Goal: Task Accomplishment & Management: Use online tool/utility

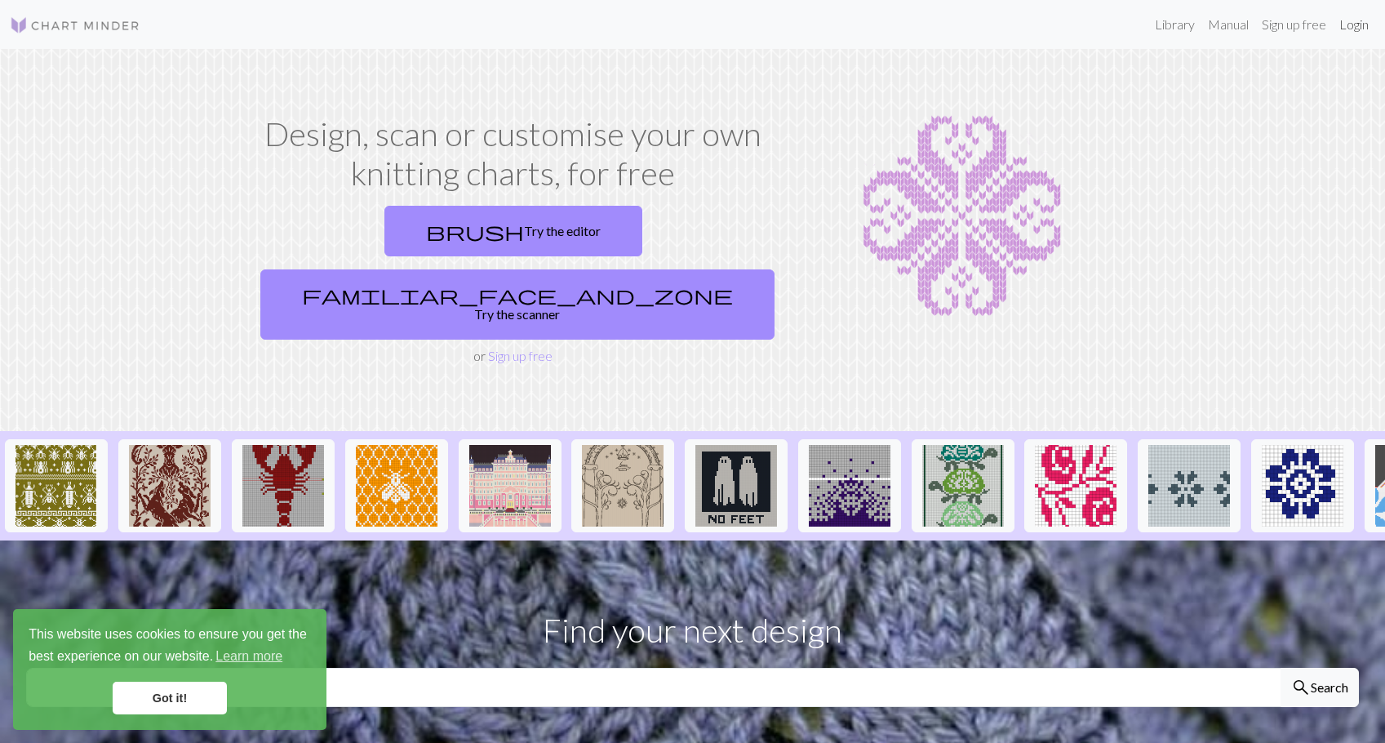
drag, startPoint x: 1361, startPoint y: 29, endPoint x: 1329, endPoint y: 59, distance: 43.3
click at [1360, 29] on link "Login" at bounding box center [1354, 24] width 42 height 33
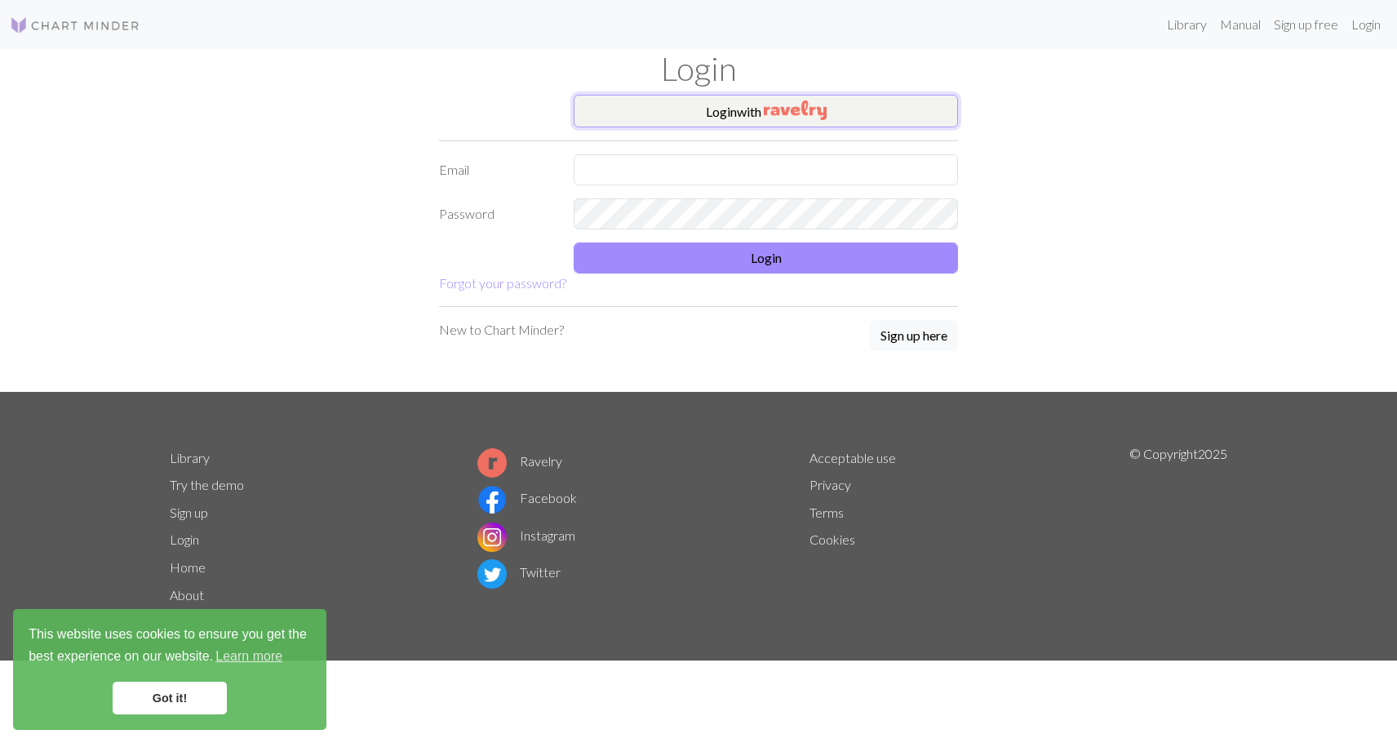
click at [837, 101] on button "Login with" at bounding box center [766, 111] width 384 height 33
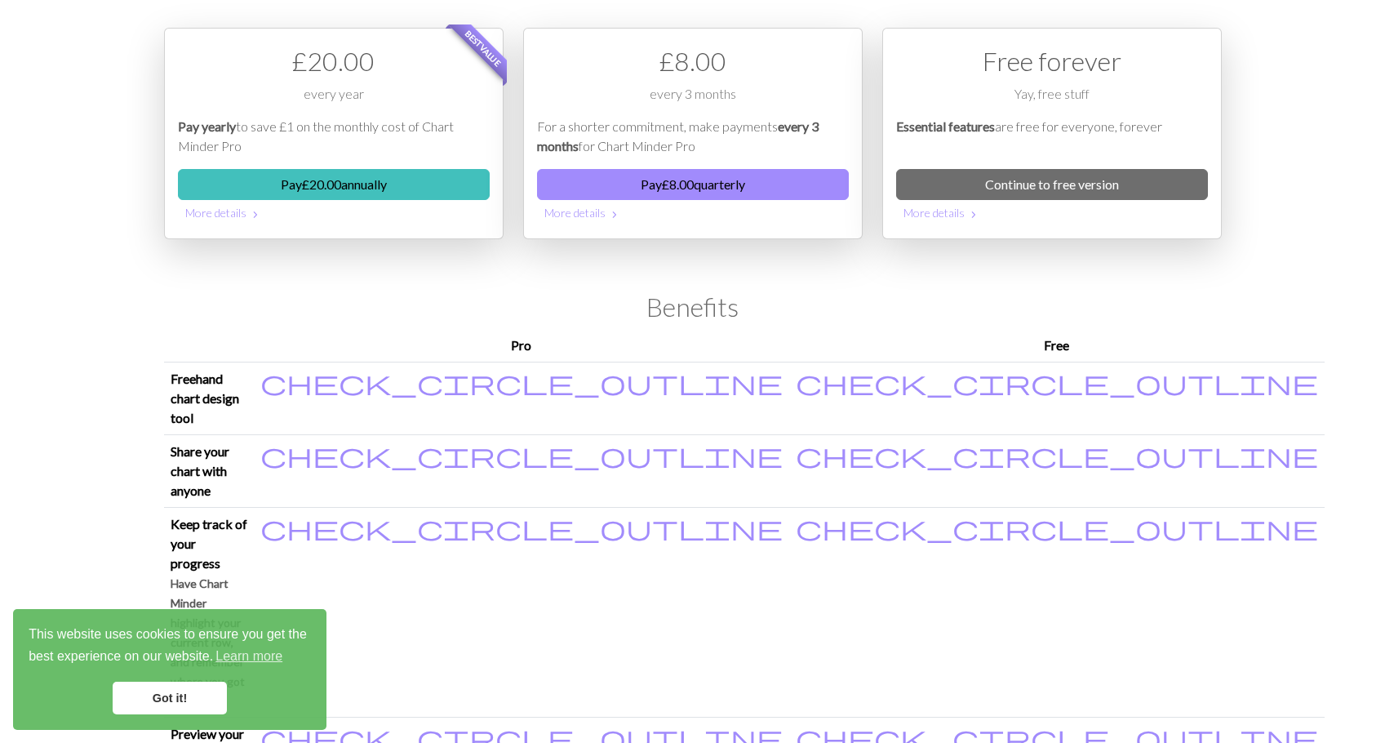
scroll to position [245, 0]
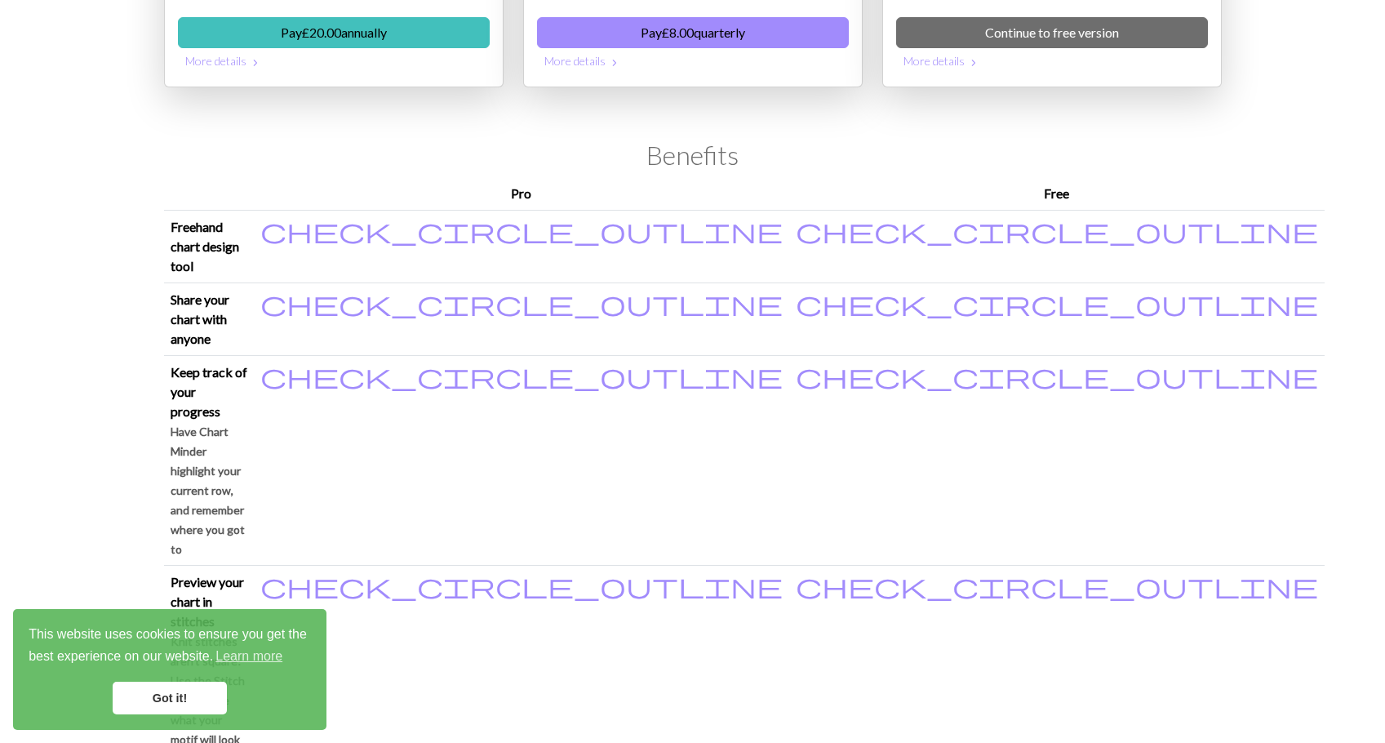
click at [143, 693] on link "Got it!" at bounding box center [170, 697] width 114 height 33
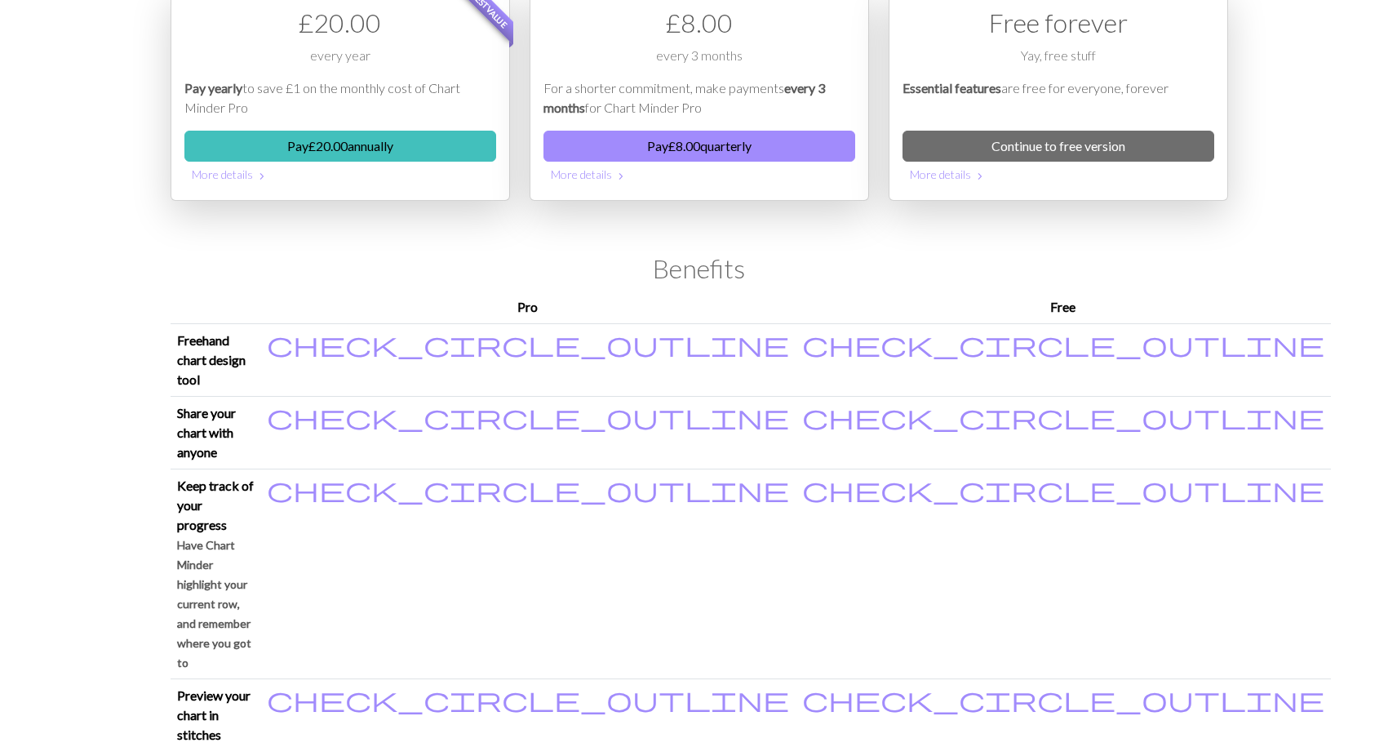
scroll to position [0, 0]
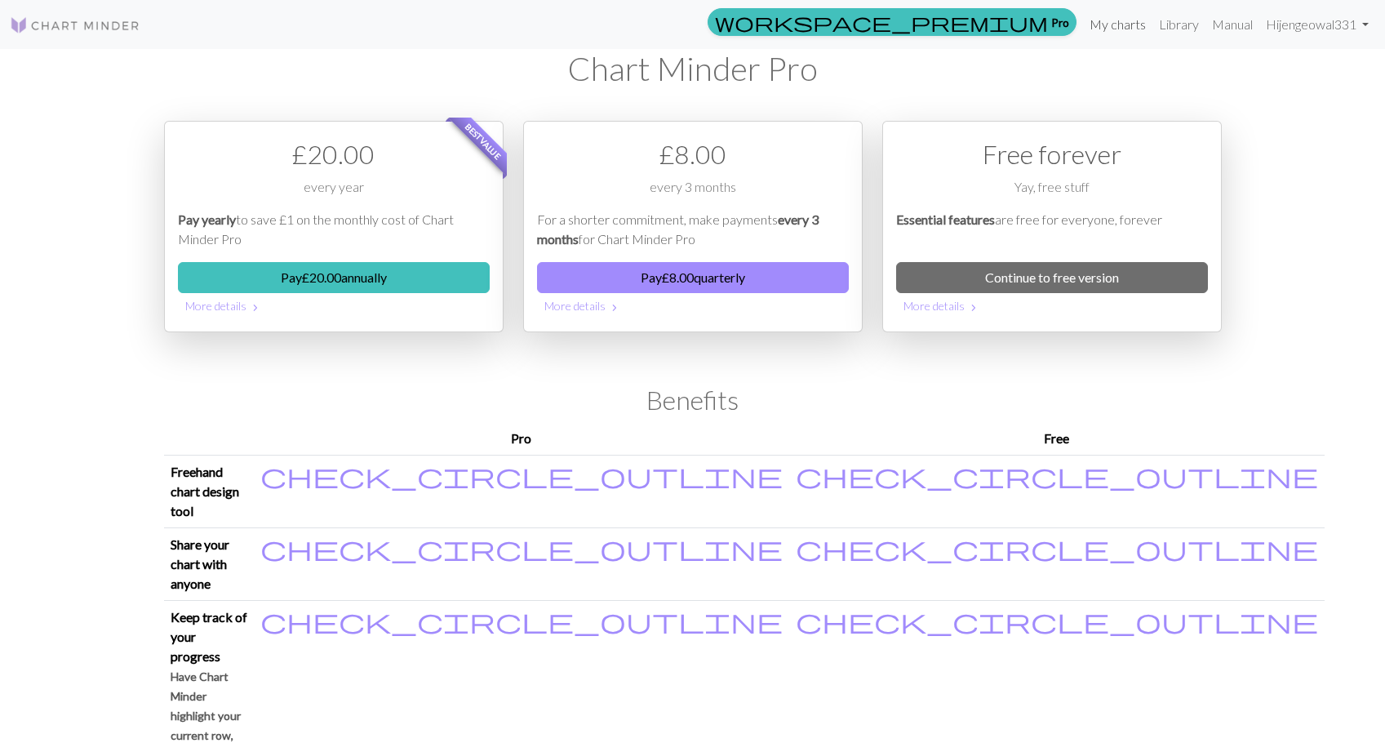
click at [1121, 21] on link "My charts" at bounding box center [1117, 24] width 69 height 33
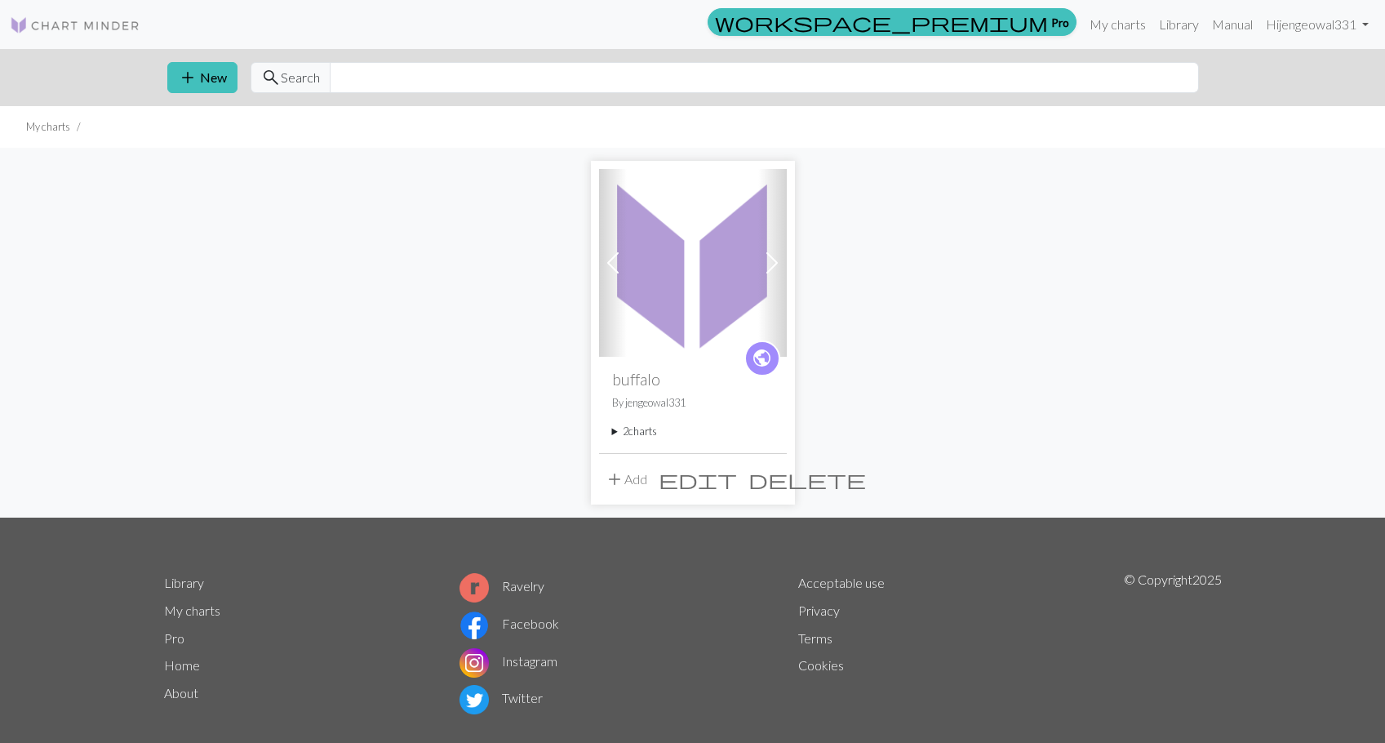
click at [623, 380] on h2 "buffalo" at bounding box center [693, 379] width 162 height 19
click at [659, 268] on img at bounding box center [693, 263] width 188 height 188
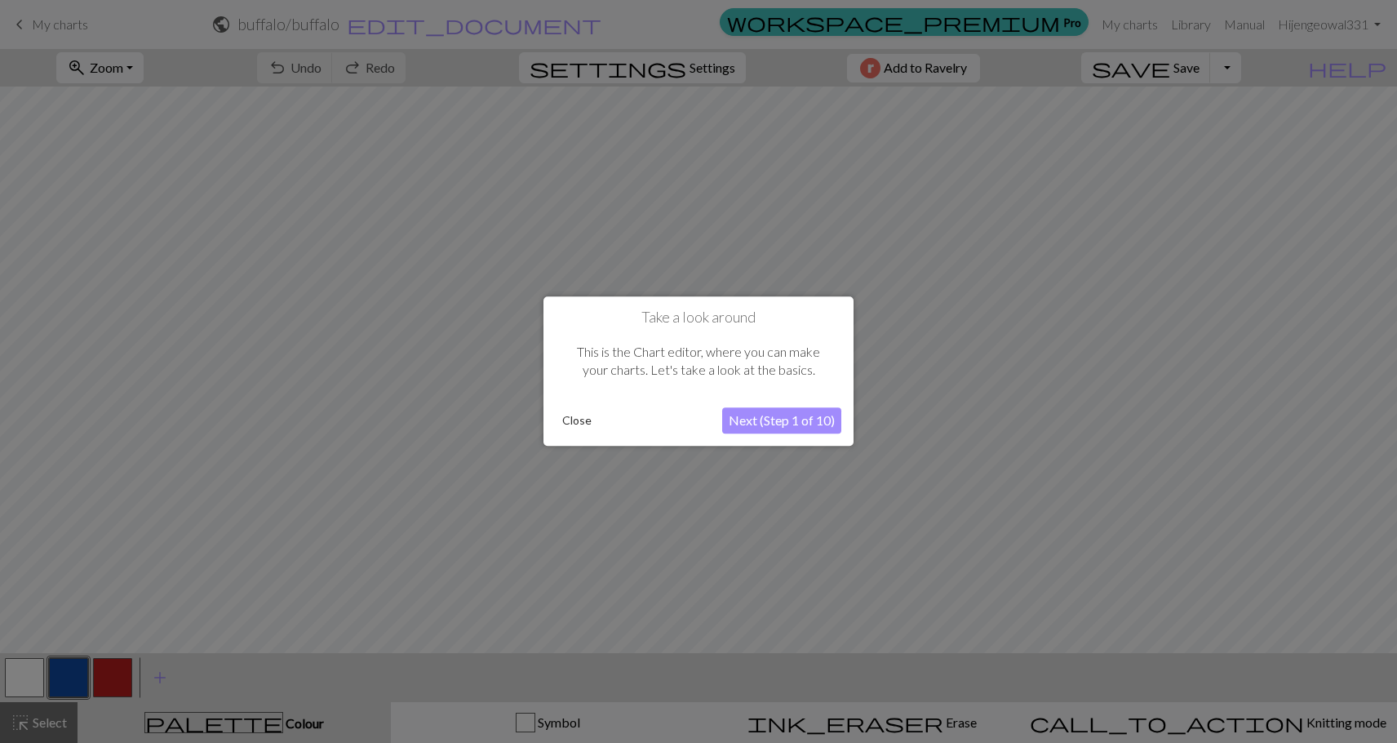
click at [584, 427] on button "Close" at bounding box center [577, 421] width 42 height 24
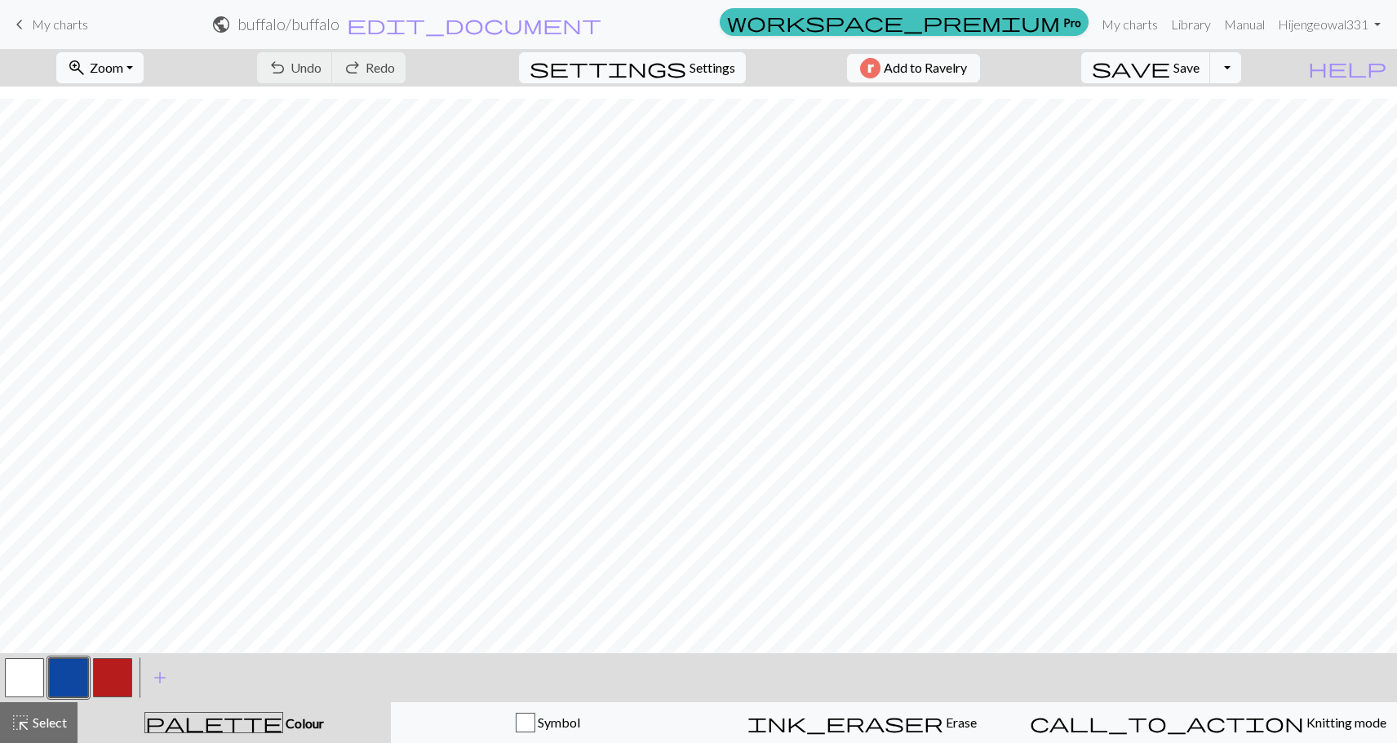
scroll to position [580, 0]
drag, startPoint x: 113, startPoint y: 681, endPoint x: 214, endPoint y: 663, distance: 102.9
click at [115, 681] on button "button" at bounding box center [112, 677] width 39 height 39
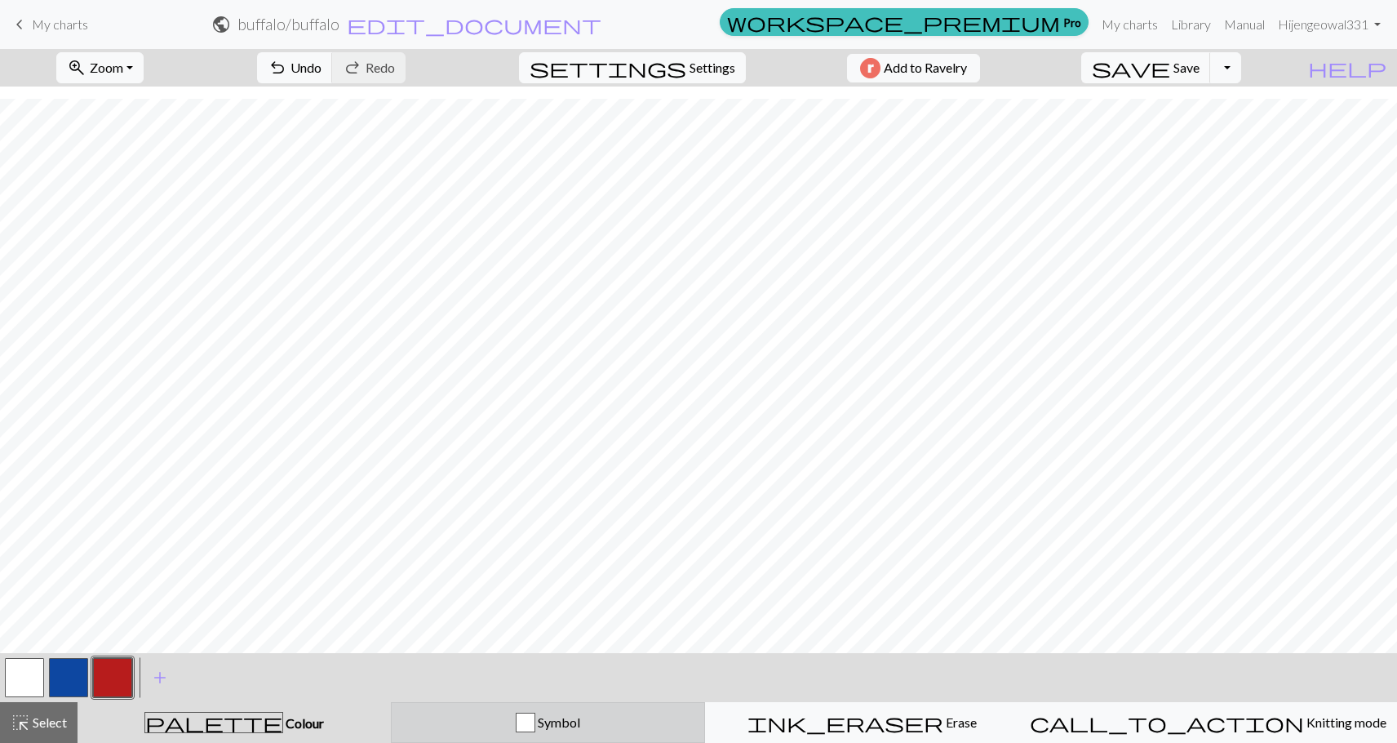
click at [559, 716] on span "Symbol" at bounding box center [557, 722] width 45 height 16
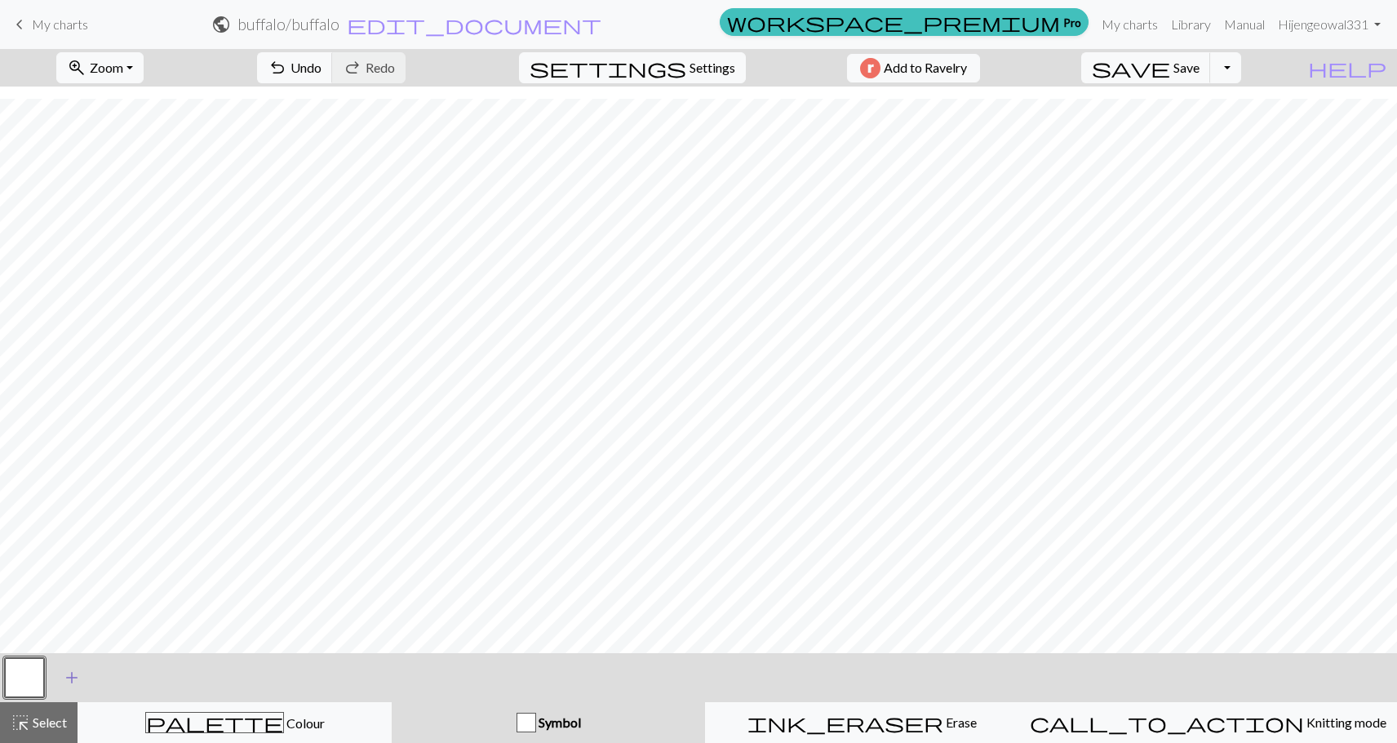
click at [68, 671] on span "add" at bounding box center [72, 677] width 20 height 23
click at [76, 679] on button "button" at bounding box center [68, 677] width 39 height 39
click at [45, 681] on div at bounding box center [24, 677] width 44 height 44
click at [33, 681] on button "button" at bounding box center [24, 677] width 39 height 39
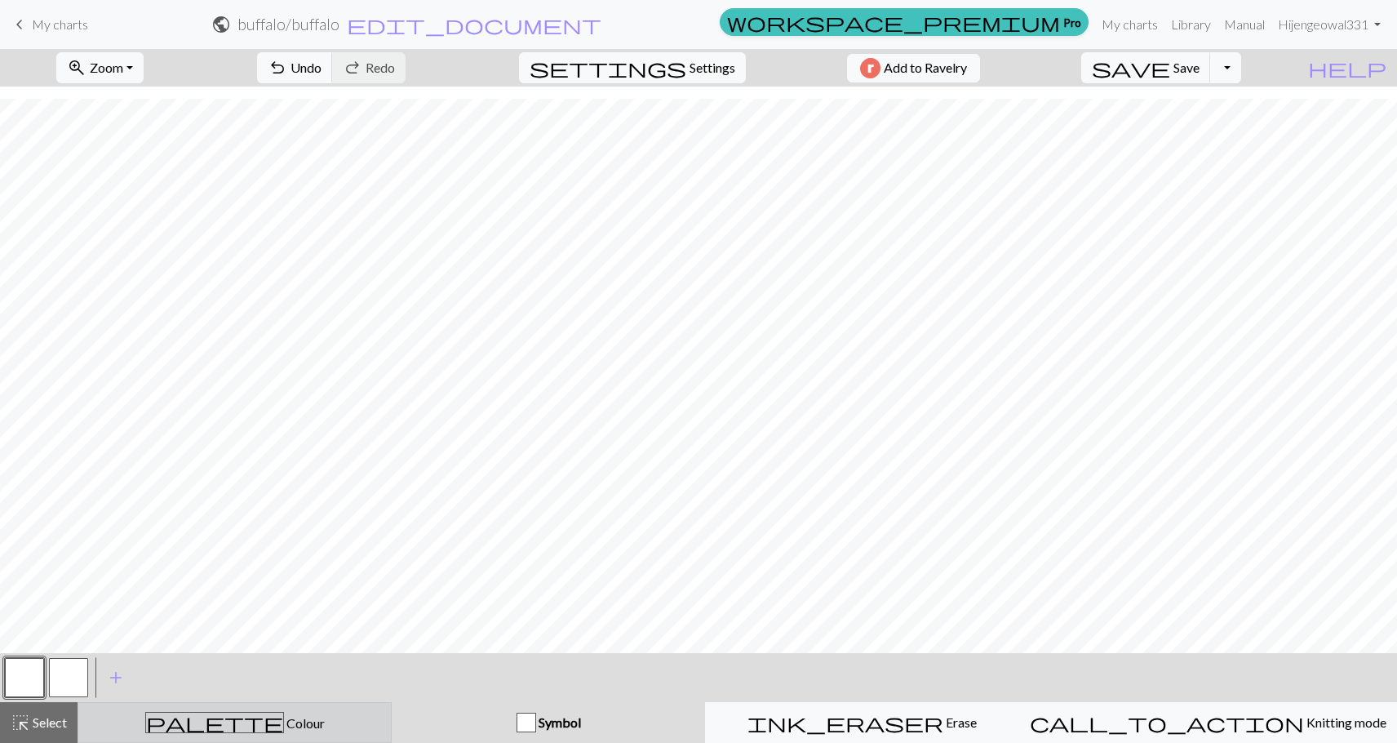
click at [184, 716] on div "palette Colour Colour" at bounding box center [234, 722] width 293 height 21
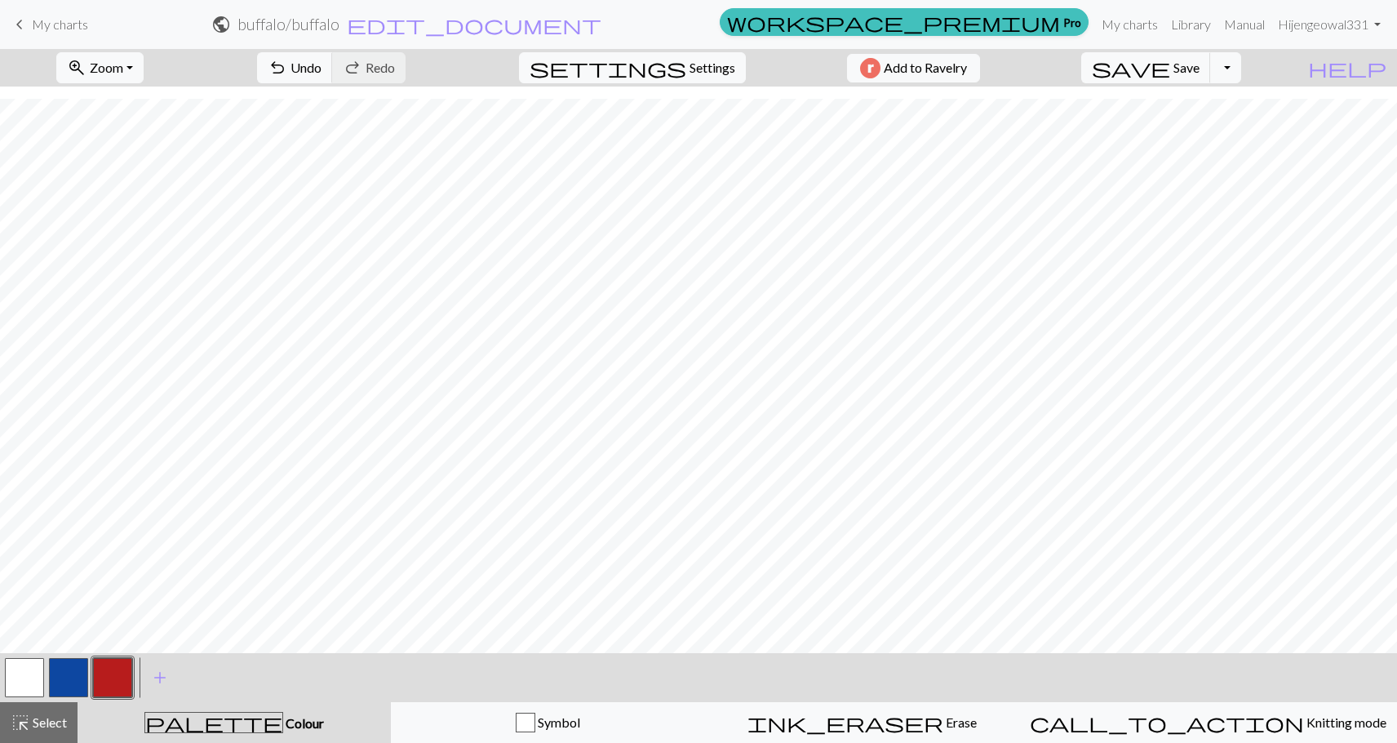
click at [36, 687] on button "button" at bounding box center [24, 677] width 39 height 39
click at [120, 673] on button "button" at bounding box center [112, 677] width 39 height 39
click at [1200, 71] on span "Save" at bounding box center [1187, 68] width 26 height 16
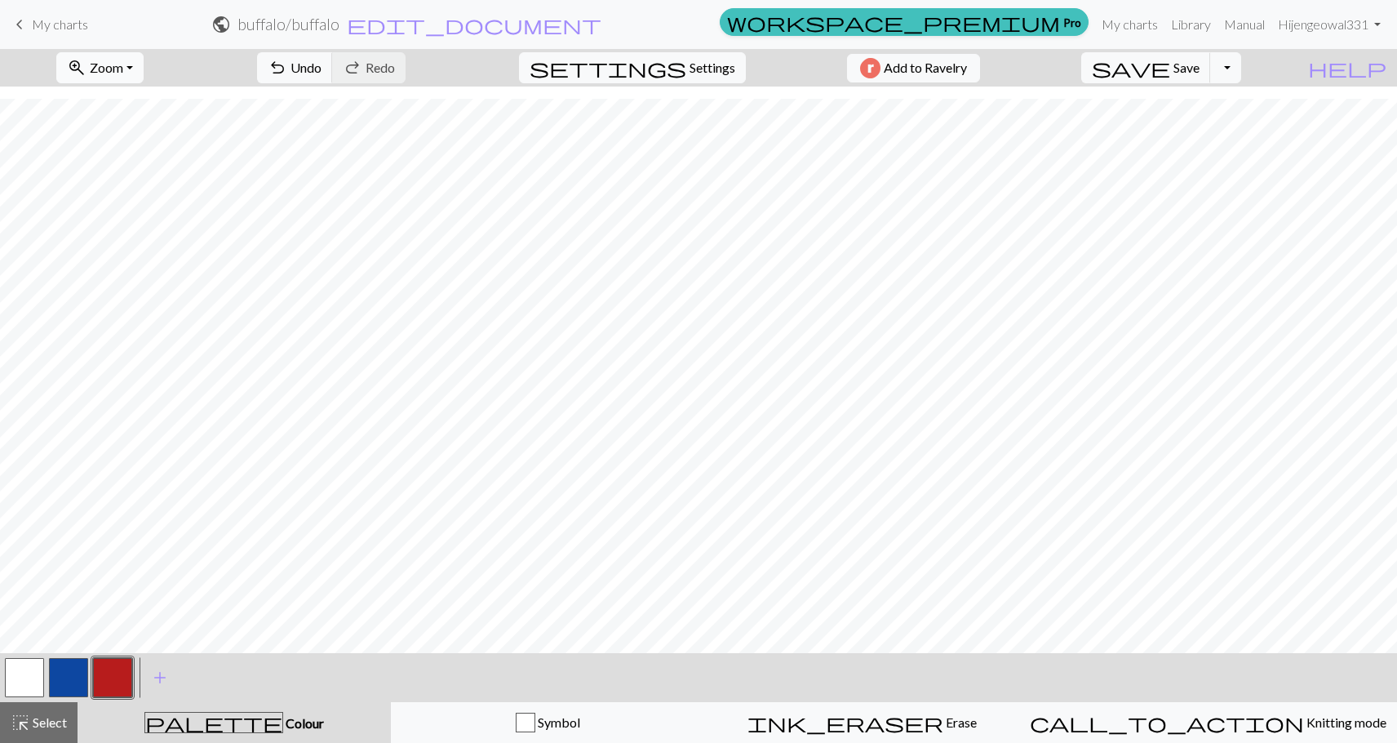
click at [87, 72] on span "zoom_in" at bounding box center [77, 67] width 20 height 23
click at [104, 224] on button "100%" at bounding box center [121, 222] width 129 height 26
click at [119, 65] on span "Zoom" at bounding box center [106, 68] width 33 height 16
click at [121, 202] on button "50%" at bounding box center [121, 196] width 129 height 26
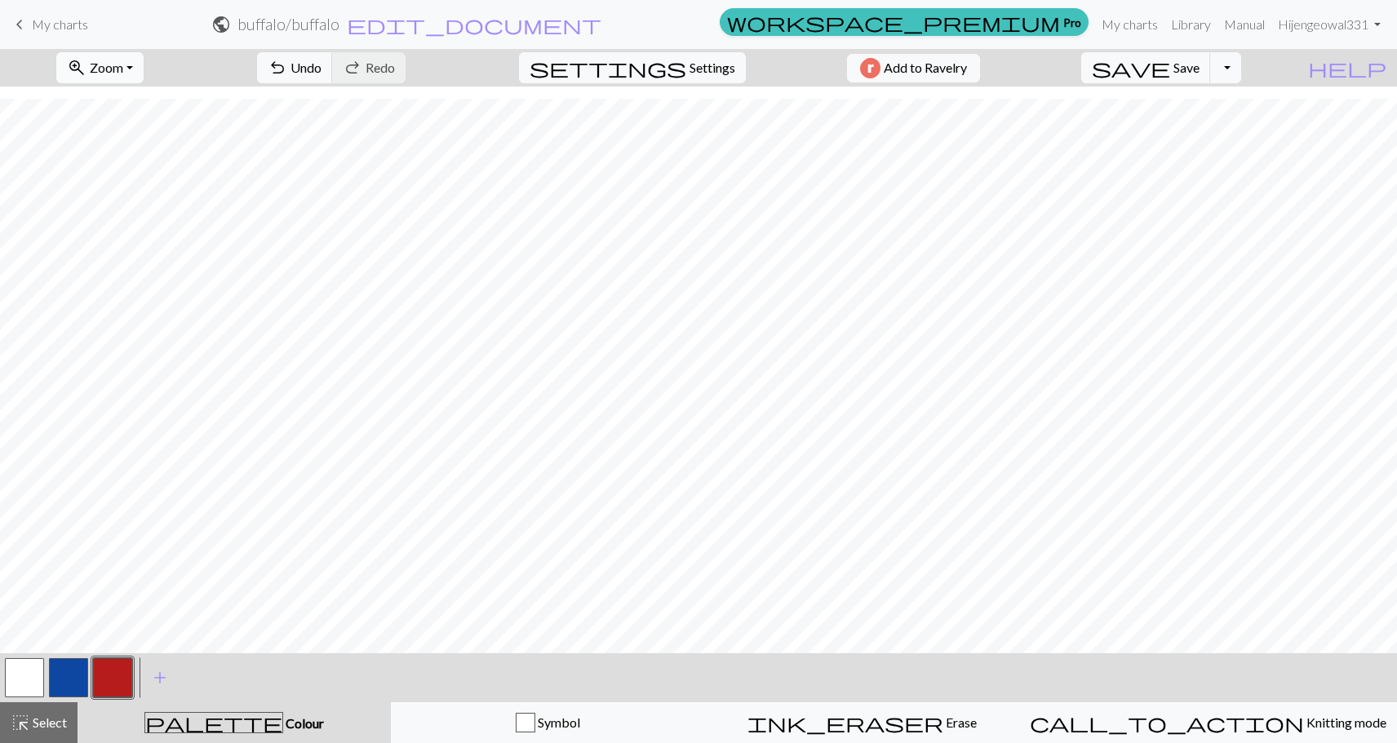
click at [123, 65] on span "Zoom" at bounding box center [106, 68] width 33 height 16
click at [120, 210] on button "100%" at bounding box center [121, 222] width 129 height 26
click at [8, 683] on button "button" at bounding box center [24, 677] width 39 height 39
drag, startPoint x: 161, startPoint y: 646, endPoint x: 125, endPoint y: 683, distance: 52.0
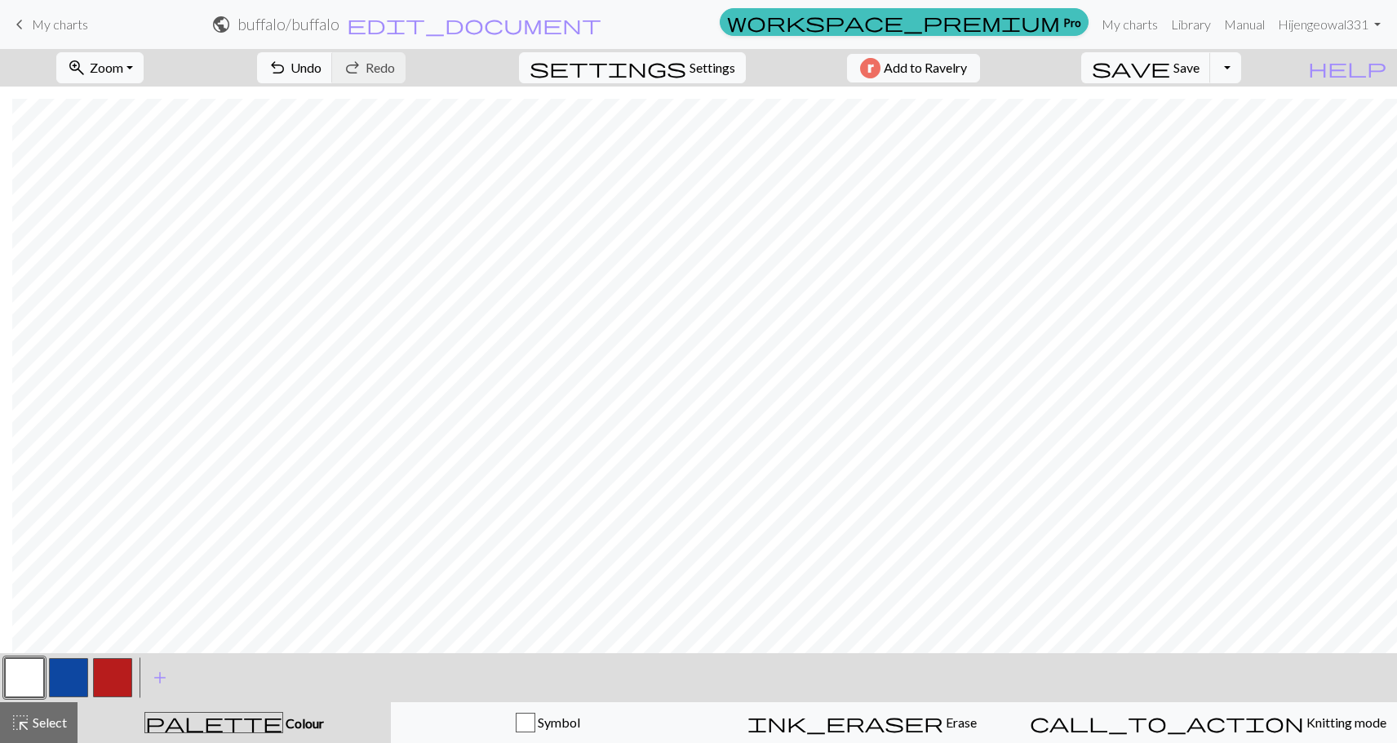
click at [125, 683] on button "button" at bounding box center [112, 677] width 39 height 39
drag, startPoint x: 851, startPoint y: 729, endPoint x: 843, endPoint y: 696, distance: 33.7
click at [850, 724] on div "ink_eraser Erase Erase" at bounding box center [862, 722] width 293 height 20
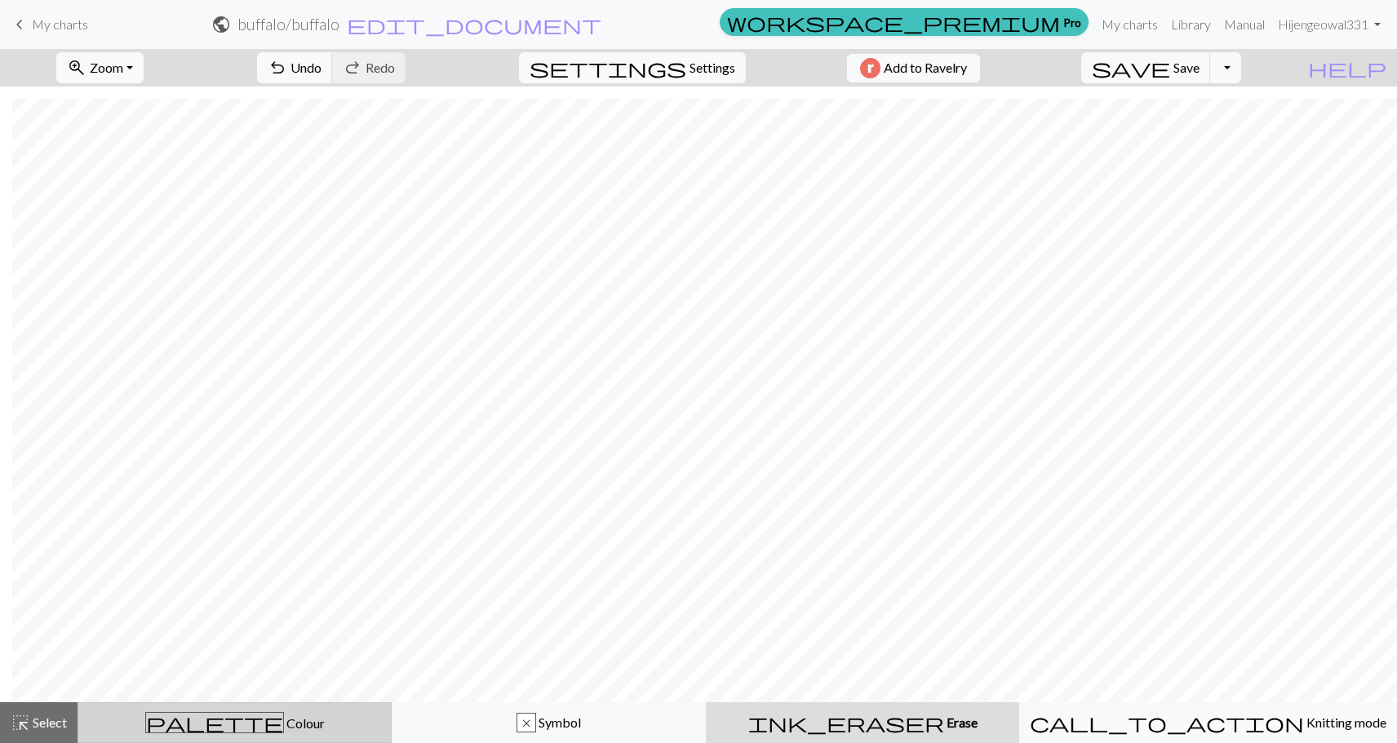
drag, startPoint x: 175, startPoint y: 722, endPoint x: 149, endPoint y: 721, distance: 26.9
click at [176, 724] on div "palette Colour Colour" at bounding box center [234, 722] width 293 height 21
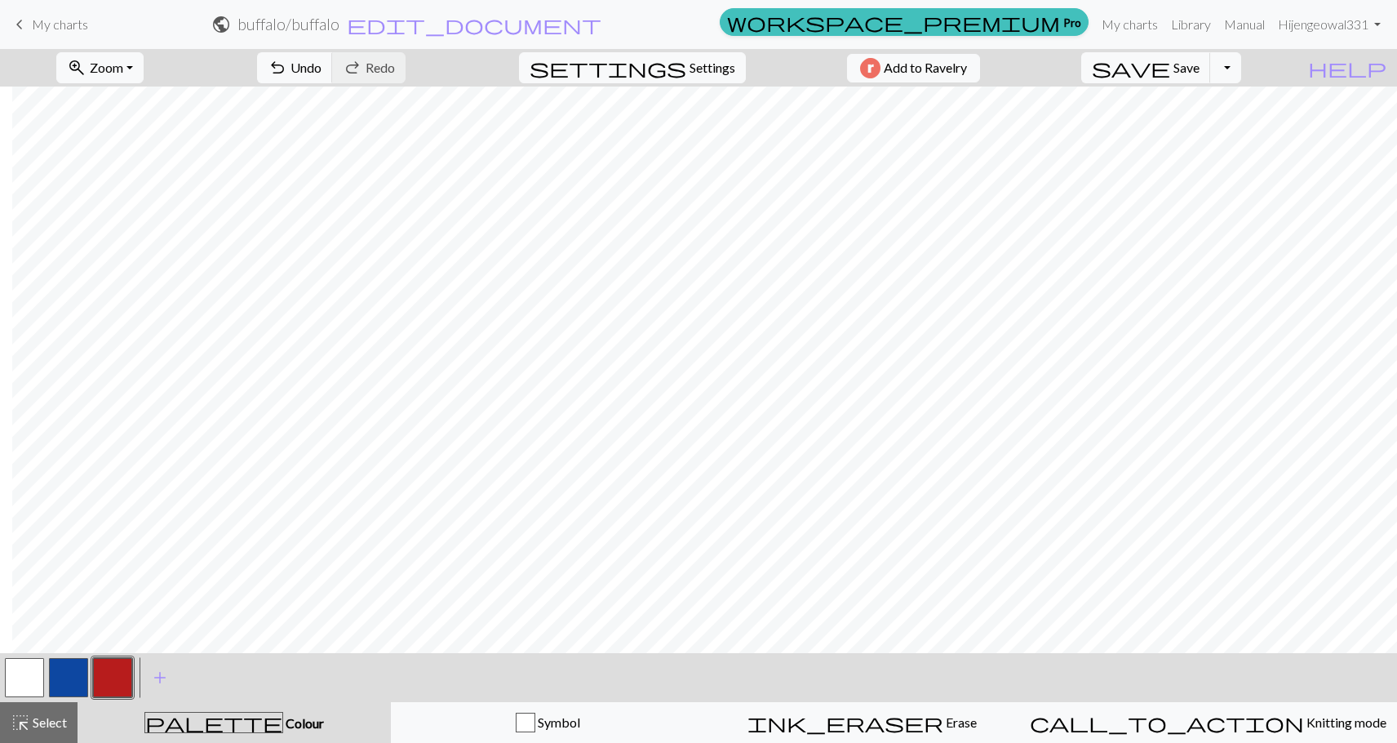
click at [102, 686] on button "button" at bounding box center [112, 677] width 39 height 39
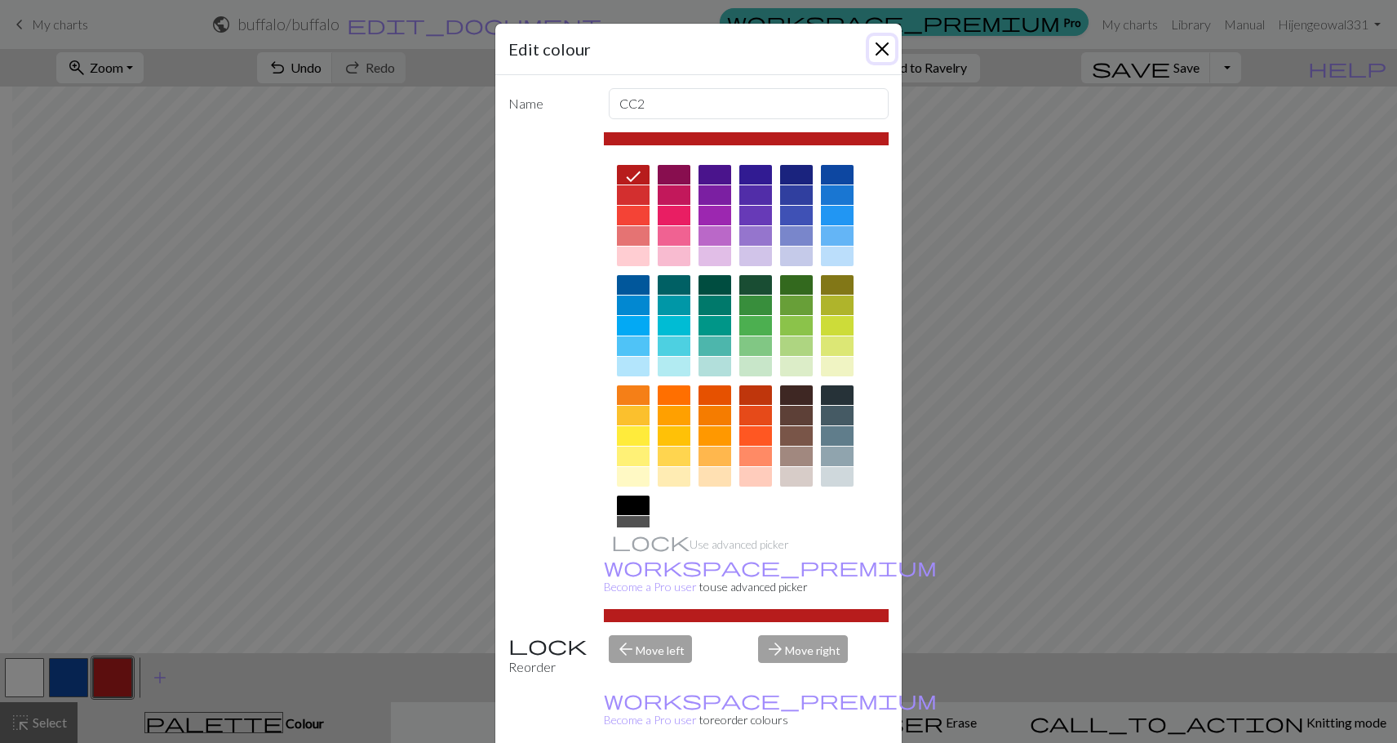
click at [870, 55] on button "Close" at bounding box center [882, 49] width 26 height 26
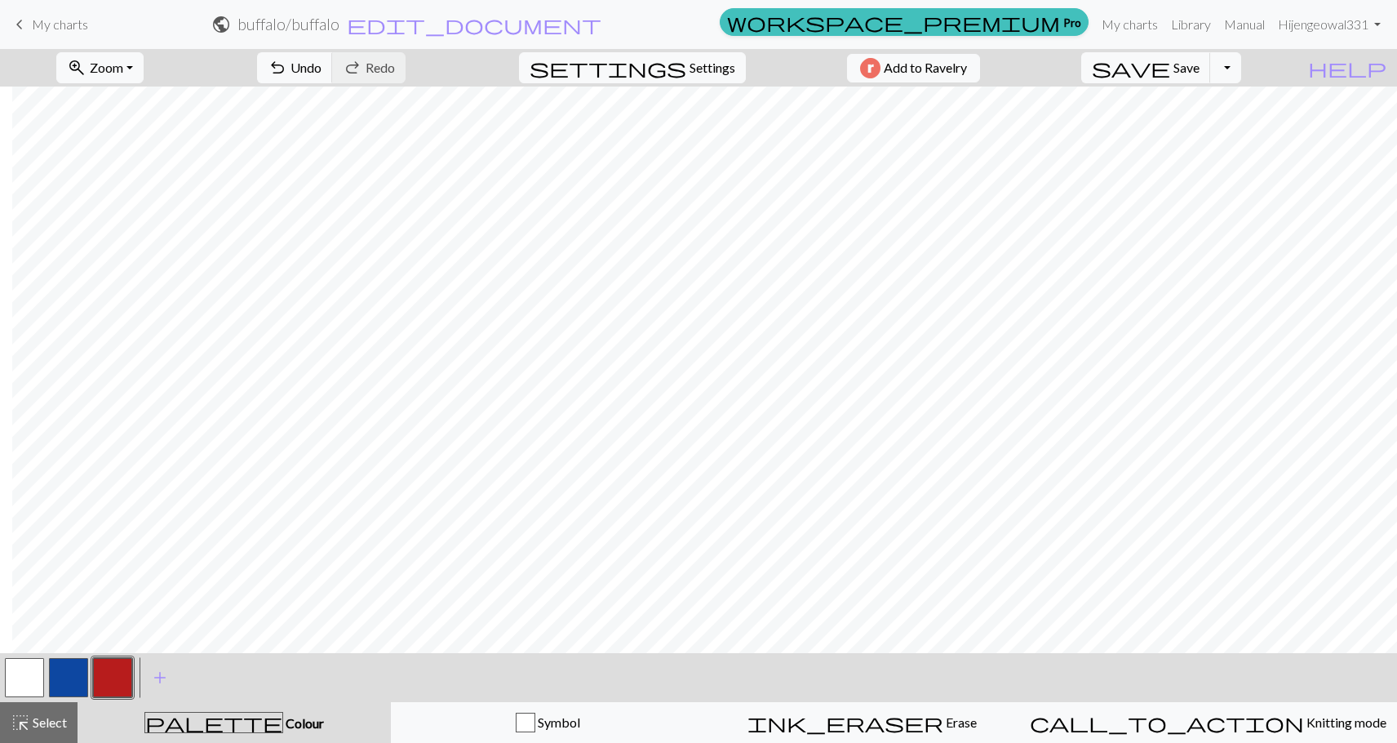
click at [119, 673] on button "button" at bounding box center [112, 677] width 39 height 39
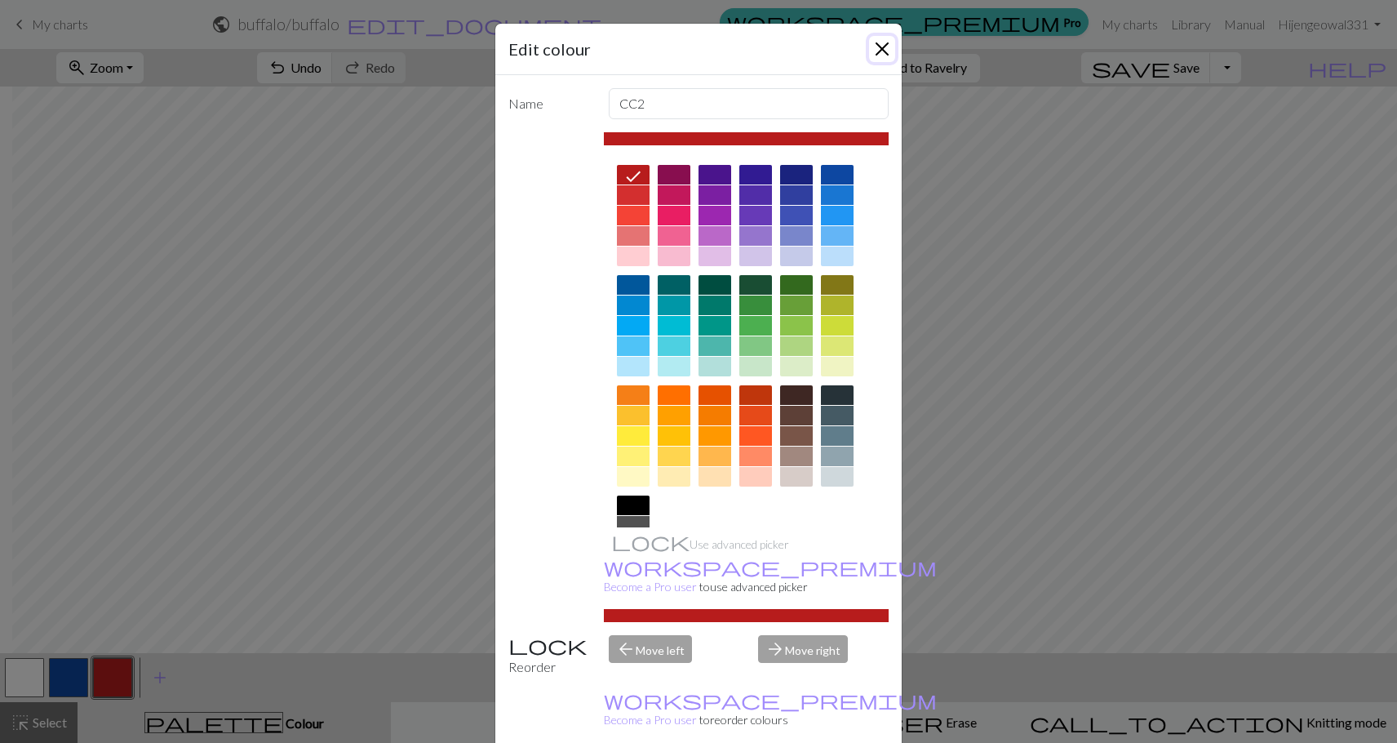
click at [881, 49] on button "Close" at bounding box center [882, 49] width 26 height 26
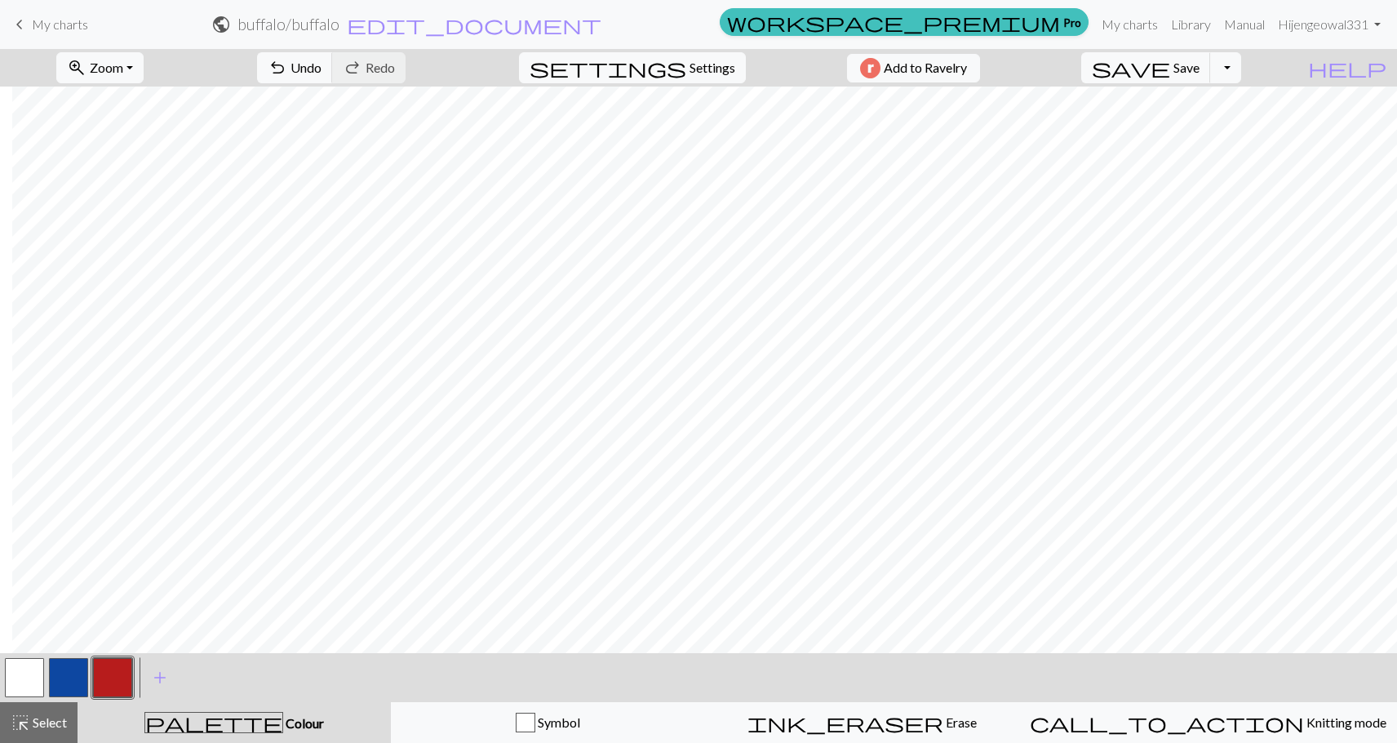
drag, startPoint x: 24, startPoint y: 681, endPoint x: 91, endPoint y: 663, distance: 69.5
click at [45, 681] on div at bounding box center [24, 677] width 44 height 44
click at [23, 665] on button "button" at bounding box center [24, 677] width 39 height 39
click at [109, 672] on button "button" at bounding box center [112, 677] width 39 height 39
click at [36, 674] on button "button" at bounding box center [24, 677] width 39 height 39
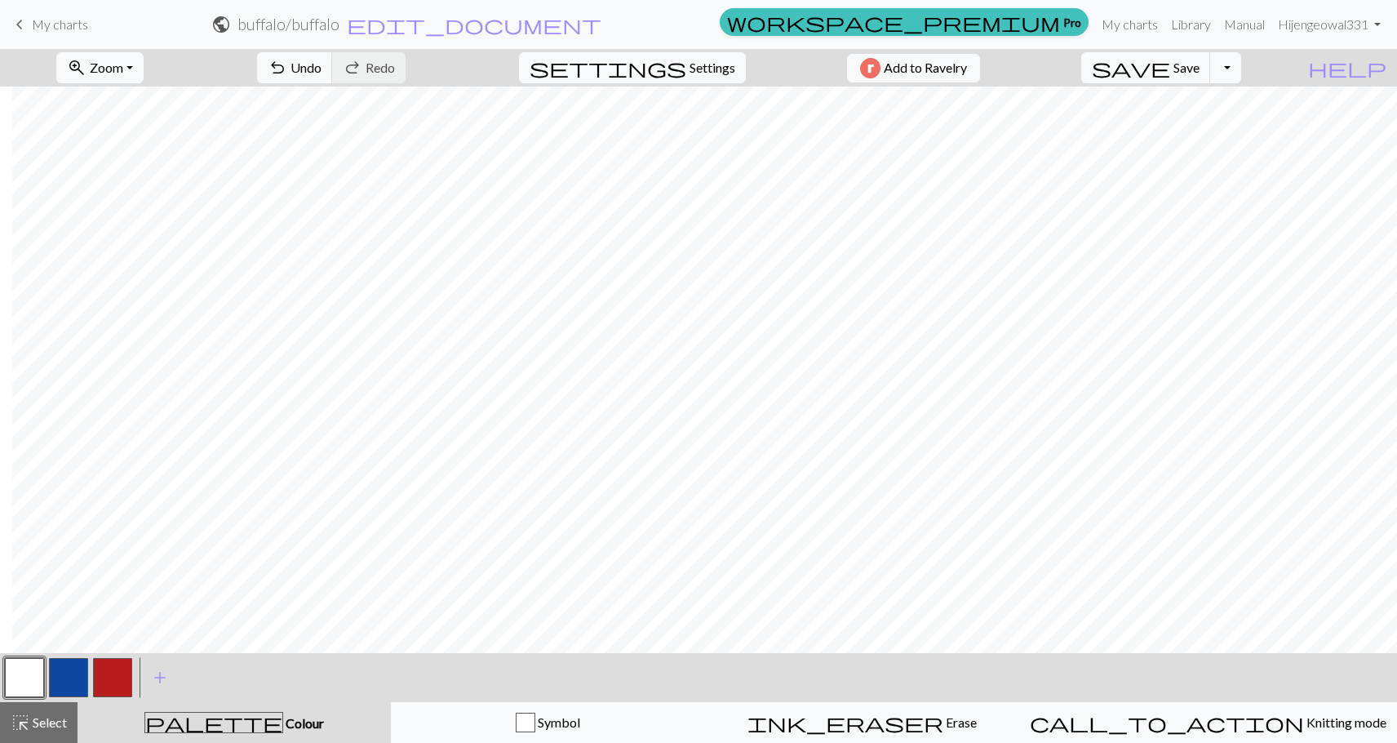
click at [127, 672] on button "button" at bounding box center [112, 677] width 39 height 39
click at [33, 668] on button "button" at bounding box center [24, 677] width 39 height 39
drag, startPoint x: 122, startPoint y: 679, endPoint x: 232, endPoint y: 643, distance: 115.9
click at [123, 678] on button "button" at bounding box center [112, 677] width 39 height 39
click at [25, 678] on button "button" at bounding box center [24, 677] width 39 height 39
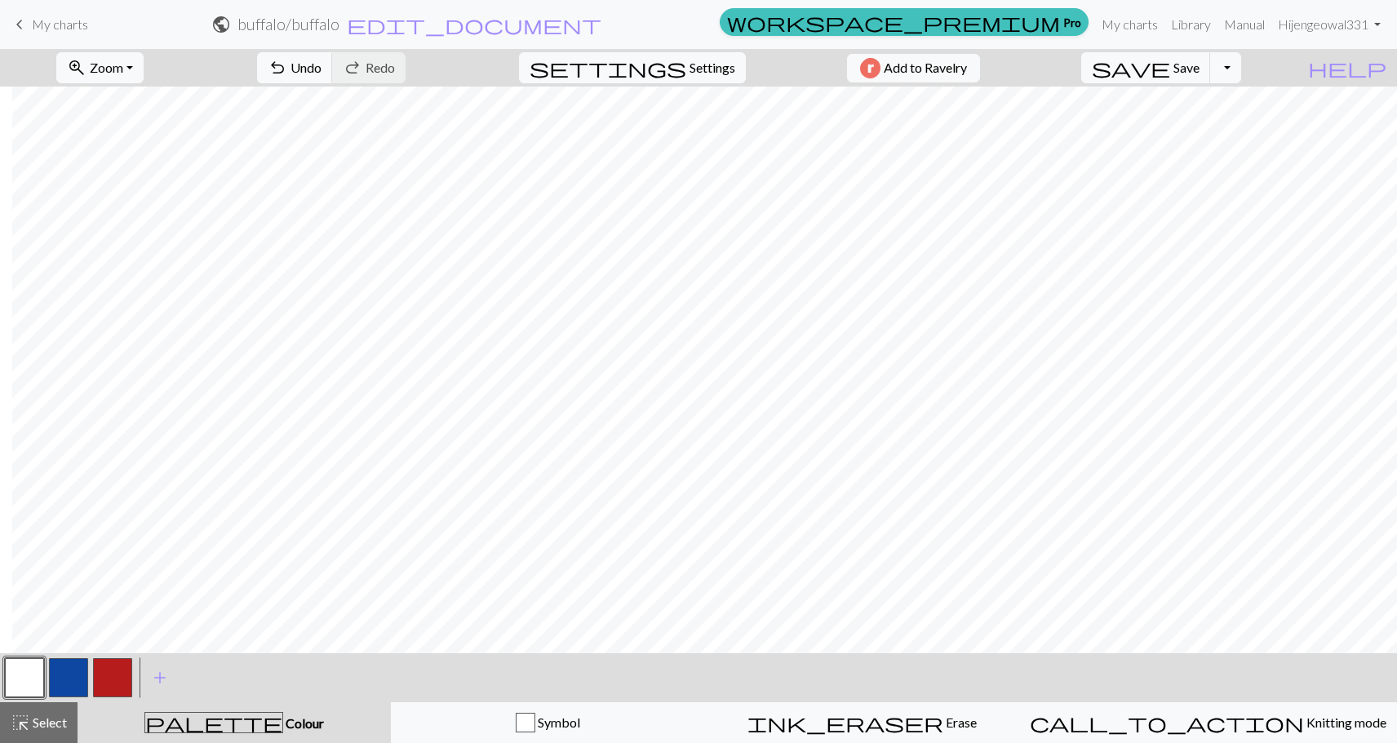
drag, startPoint x: 34, startPoint y: 672, endPoint x: 220, endPoint y: 668, distance: 186.1
click at [189, 668] on div "< > add Add a colour" at bounding box center [698, 677] width 1397 height 49
click at [115, 673] on button "button" at bounding box center [112, 677] width 39 height 39
click at [1200, 70] on span "Save" at bounding box center [1187, 68] width 26 height 16
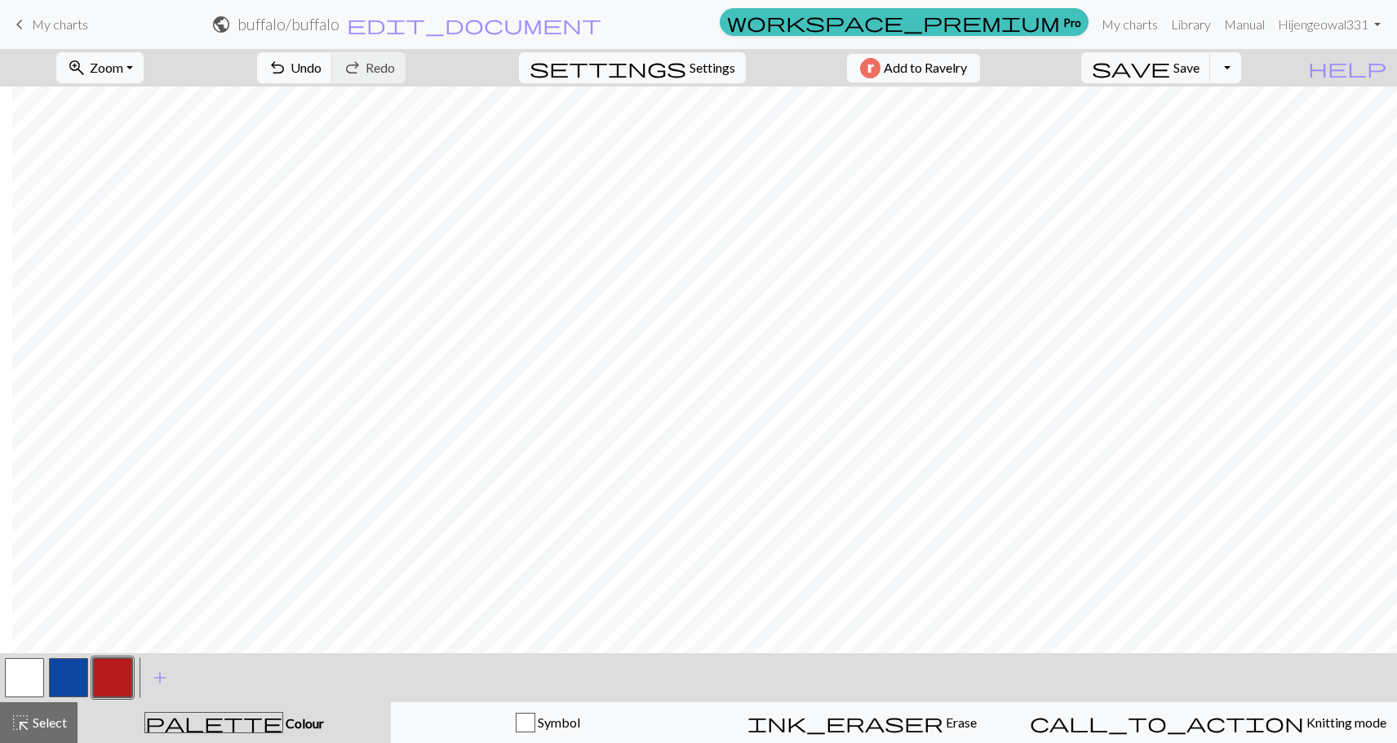
click at [29, 675] on button "button" at bounding box center [24, 677] width 39 height 39
drag, startPoint x: 121, startPoint y: 674, endPoint x: 144, endPoint y: 674, distance: 23.7
click at [124, 674] on button "button" at bounding box center [112, 677] width 39 height 39
click at [19, 685] on button "button" at bounding box center [24, 677] width 39 height 39
click at [124, 674] on button "button" at bounding box center [112, 677] width 39 height 39
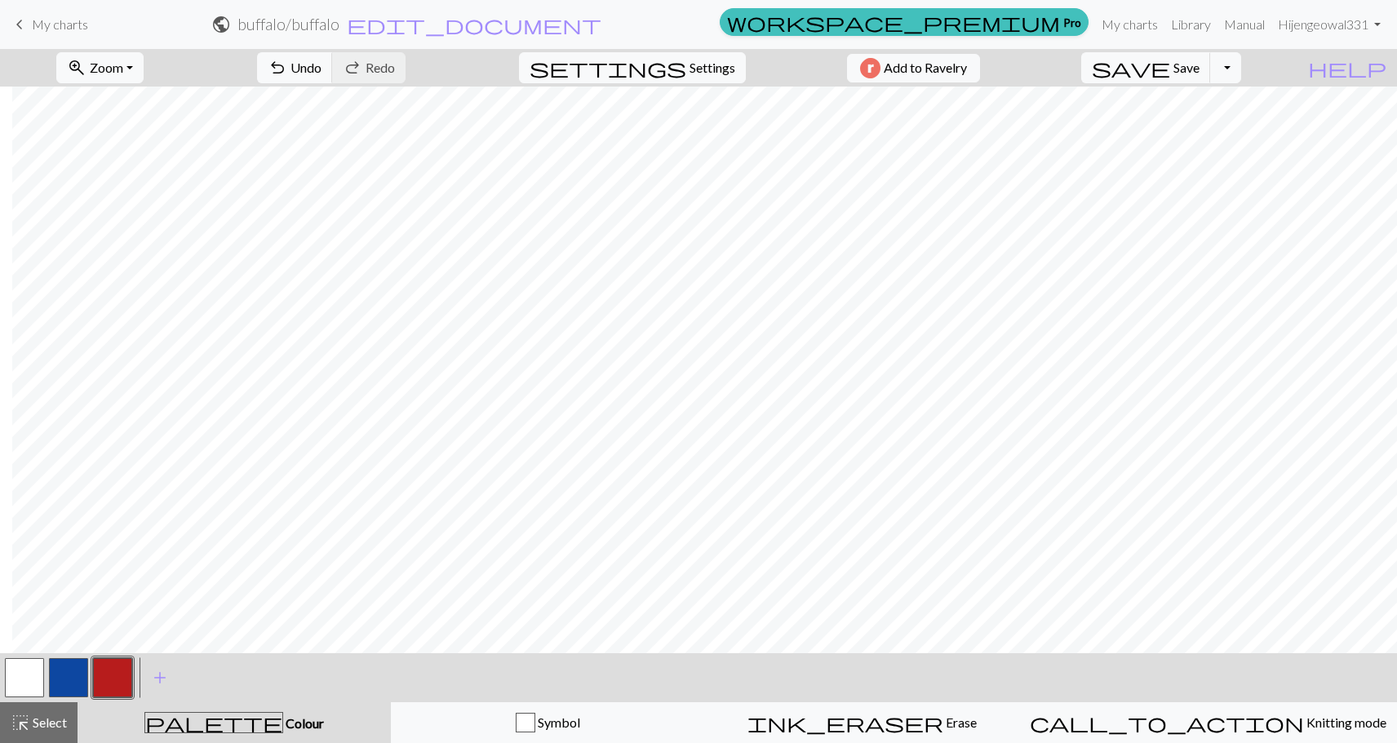
click at [32, 678] on button "button" at bounding box center [24, 677] width 39 height 39
drag, startPoint x: 111, startPoint y: 682, endPoint x: 166, endPoint y: 657, distance: 61.0
click at [114, 681] on button "button" at bounding box center [112, 677] width 39 height 39
click at [72, 672] on button "button" at bounding box center [68, 677] width 39 height 39
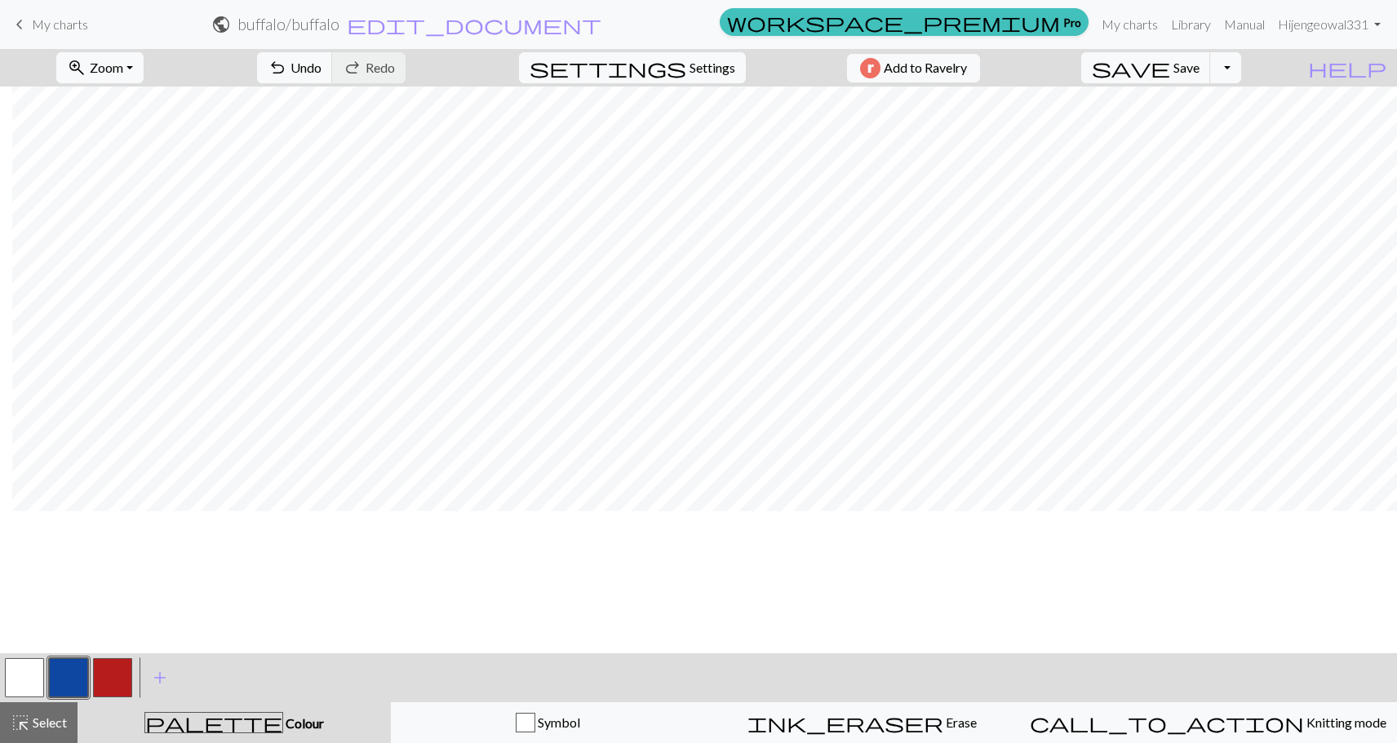
scroll to position [335, 12]
click at [116, 674] on button "button" at bounding box center [112, 677] width 39 height 39
click at [127, 675] on button "button" at bounding box center [112, 677] width 39 height 39
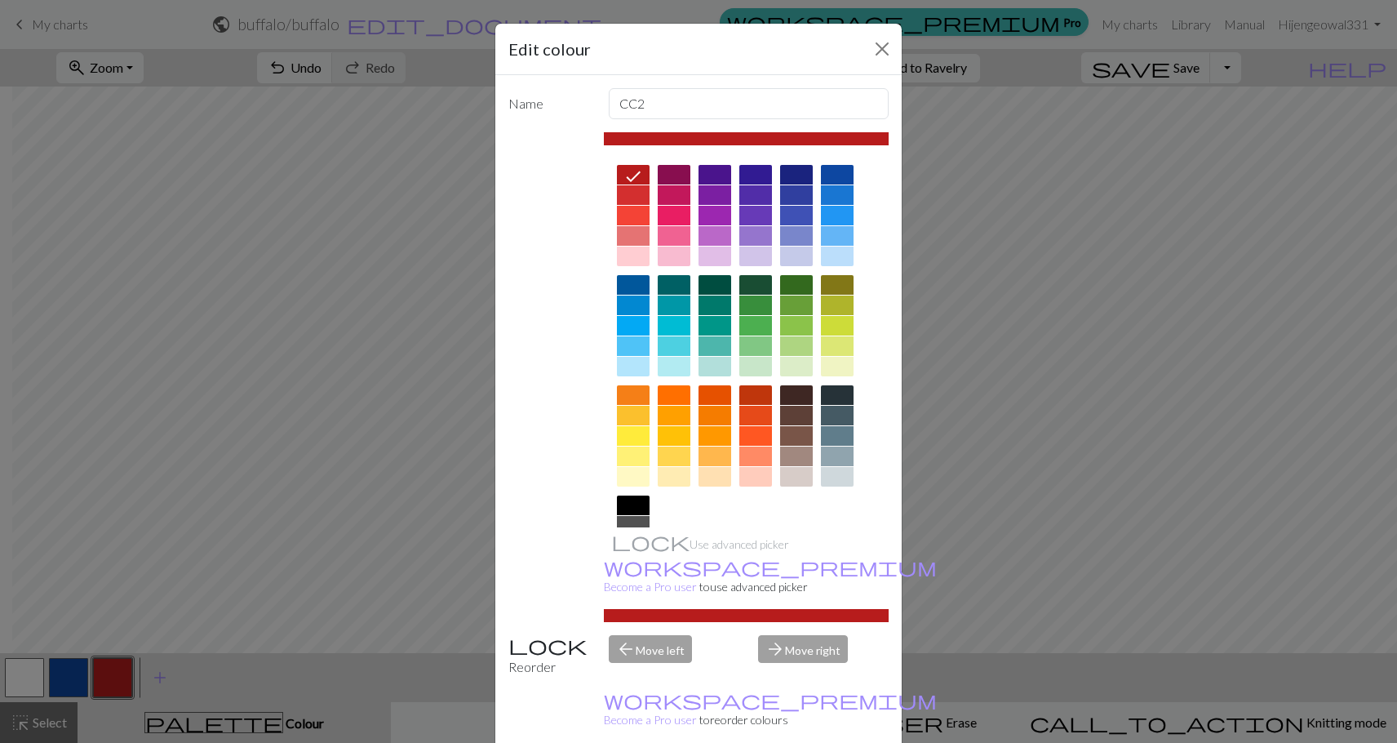
click at [127, 677] on div "Edit colour Name CC2 Use advanced picker workspace_premium Become a Pro user to…" at bounding box center [698, 371] width 1397 height 743
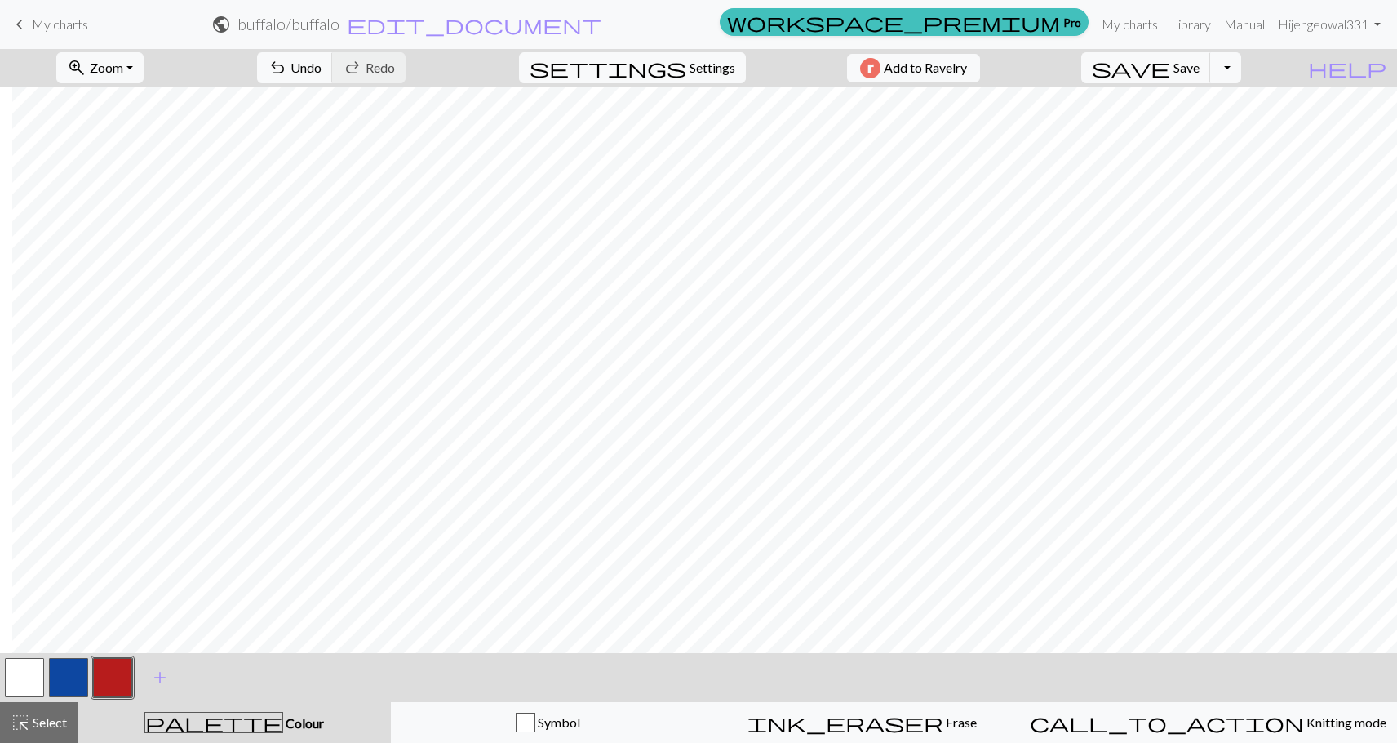
click at [100, 673] on button "button" at bounding box center [112, 677] width 39 height 39
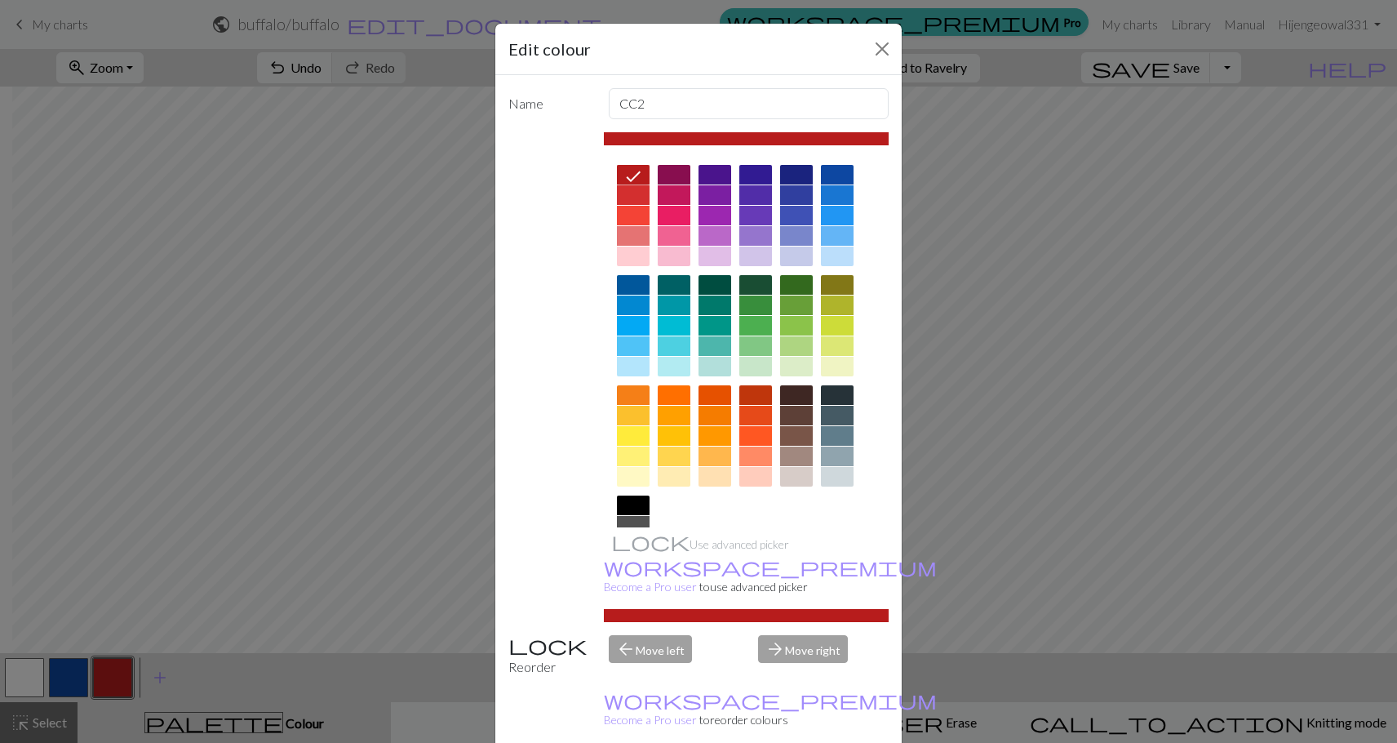
click at [624, 168] on icon at bounding box center [634, 176] width 20 height 20
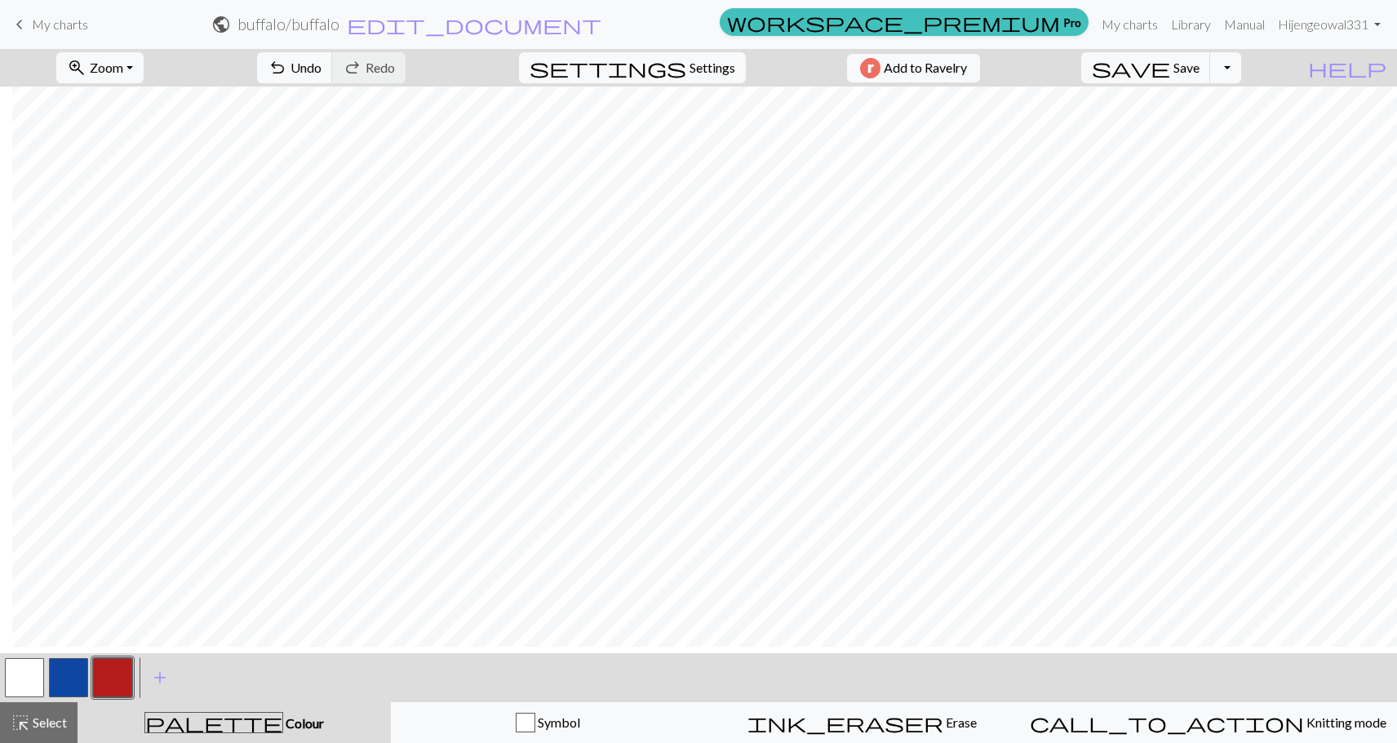
scroll to position [417, 12]
click at [27, 677] on button "button" at bounding box center [24, 677] width 39 height 39
click at [67, 680] on button "button" at bounding box center [68, 677] width 39 height 39
click at [112, 681] on button "button" at bounding box center [112, 677] width 39 height 39
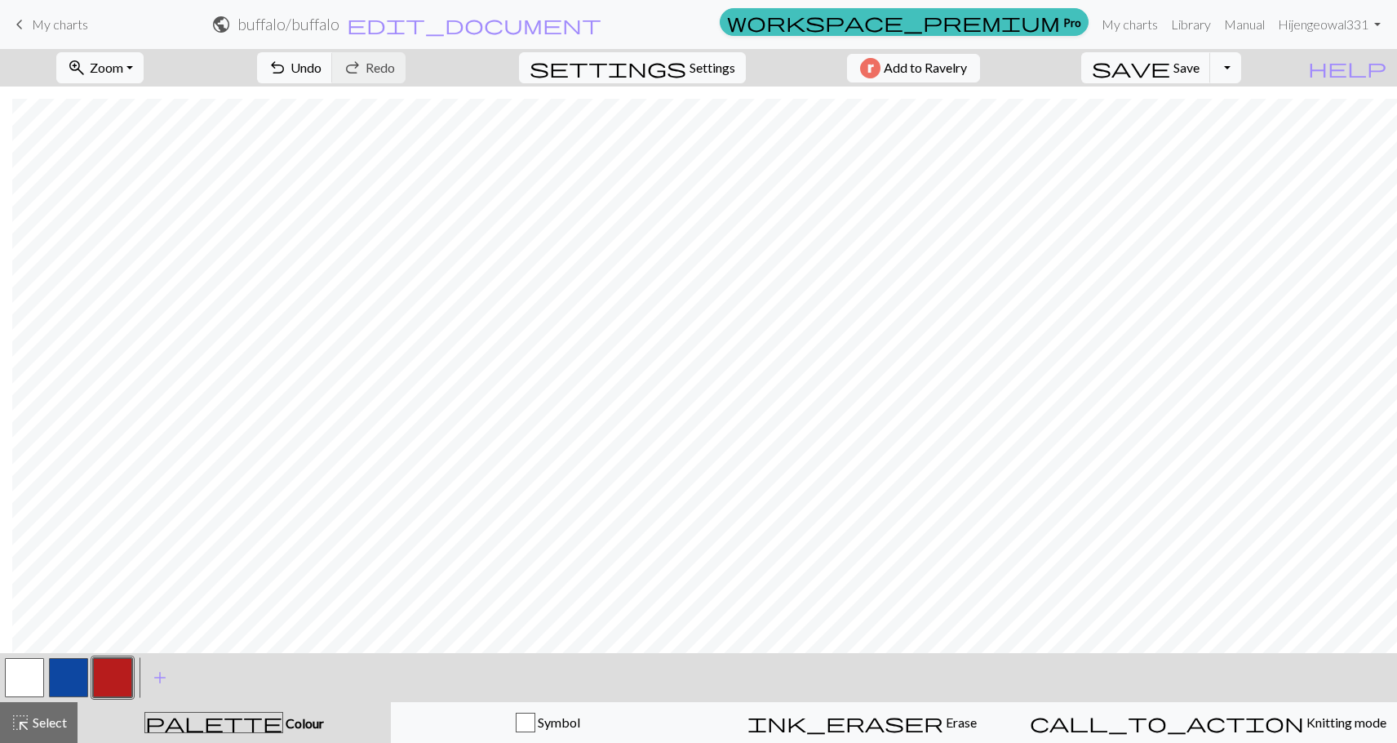
click at [19, 682] on button "button" at bounding box center [24, 677] width 39 height 39
click at [86, 677] on button "button" at bounding box center [68, 677] width 39 height 39
click at [102, 677] on button "button" at bounding box center [112, 677] width 39 height 39
click at [1170, 64] on span "save" at bounding box center [1131, 67] width 78 height 23
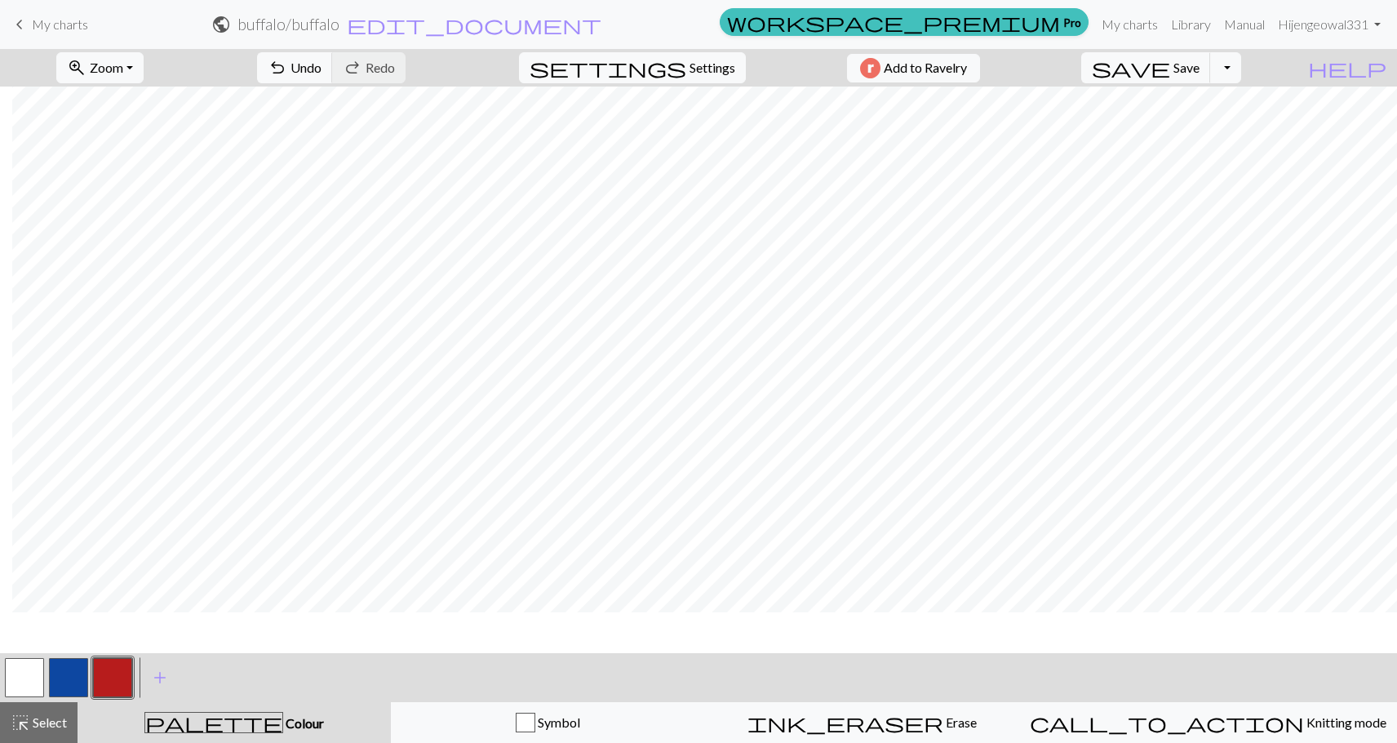
scroll to position [172, 12]
click at [1170, 69] on span "save" at bounding box center [1131, 67] width 78 height 23
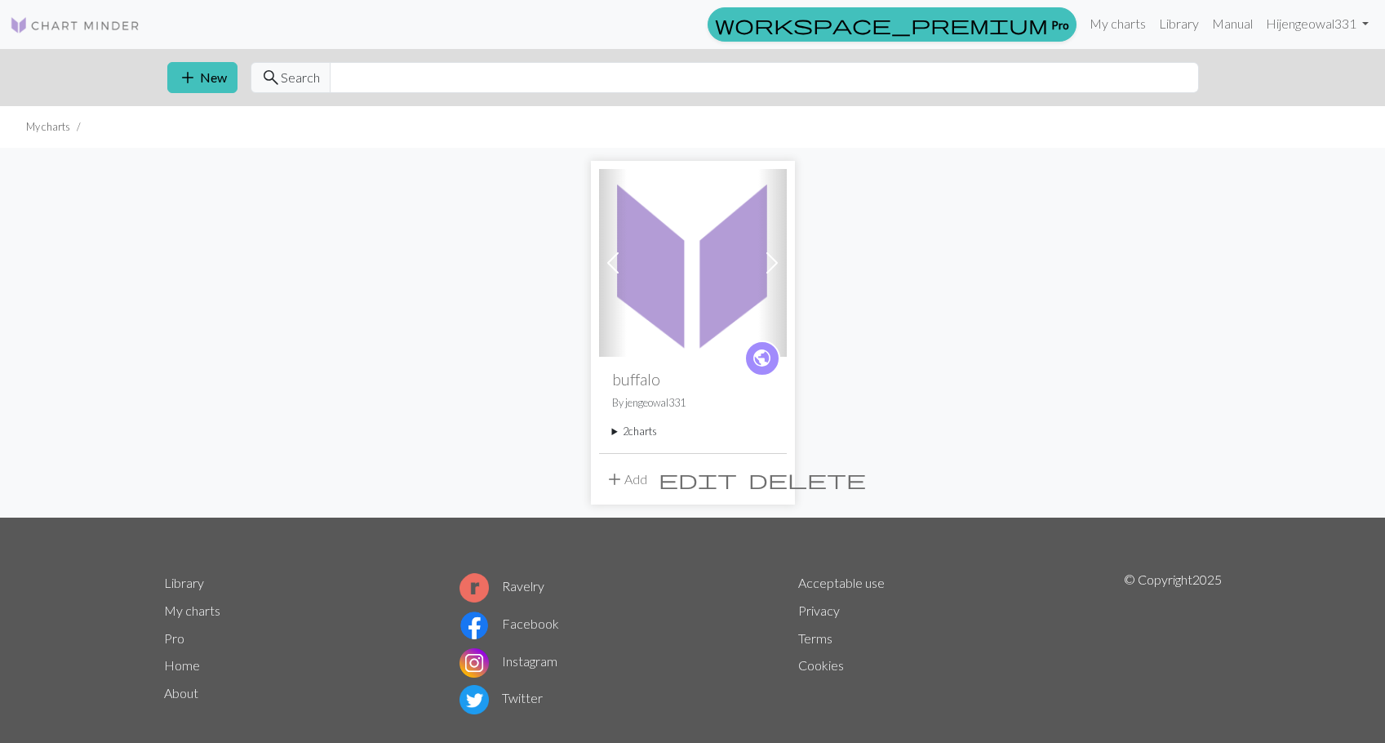
drag, startPoint x: 694, startPoint y: 291, endPoint x: 731, endPoint y: 337, distance: 59.8
click at [694, 291] on img at bounding box center [693, 263] width 188 height 188
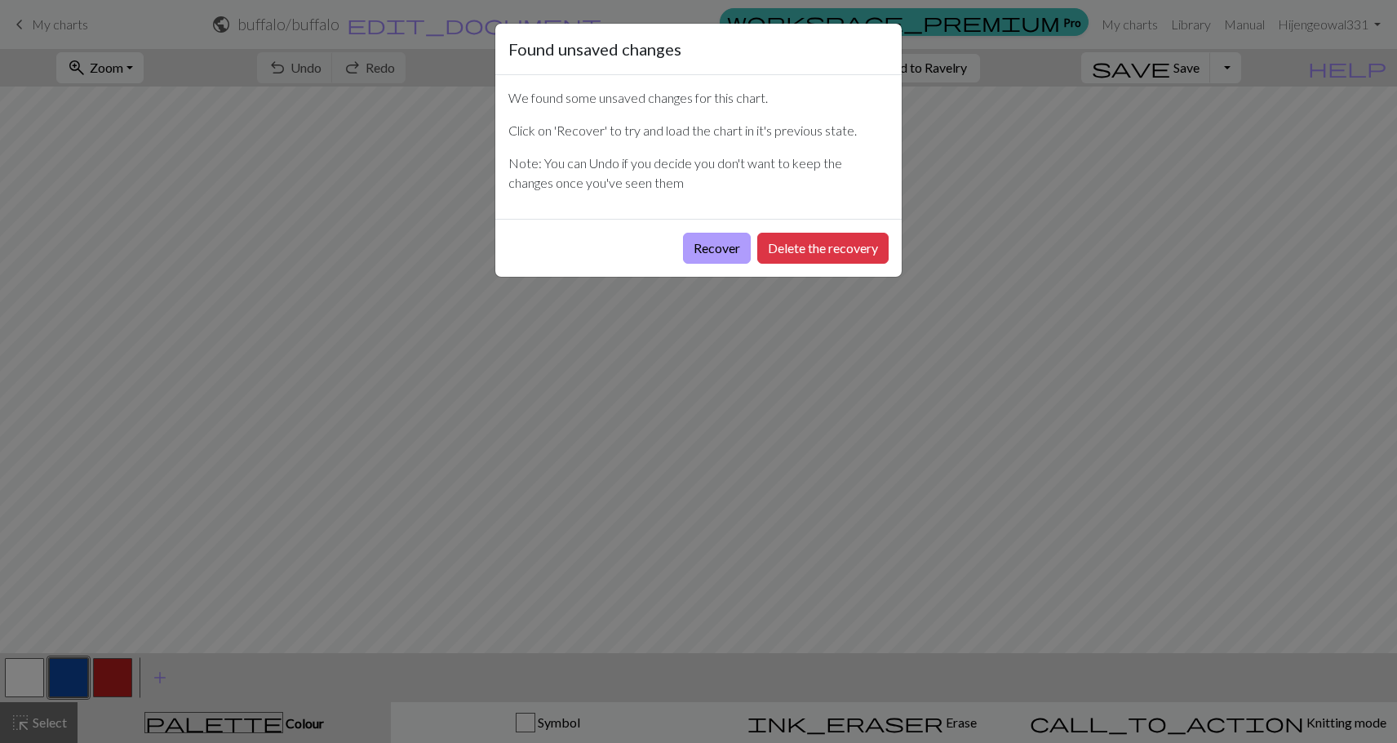
click at [718, 243] on button "Recover" at bounding box center [717, 248] width 68 height 31
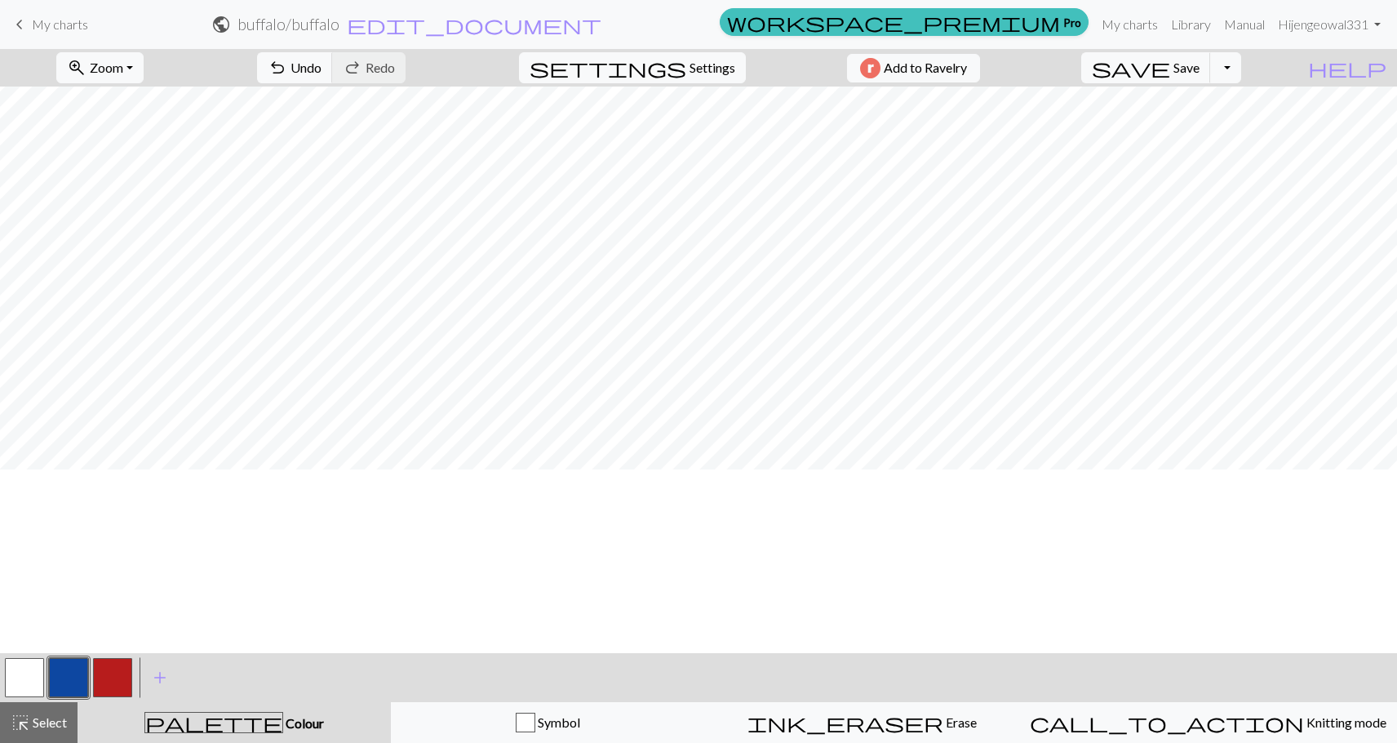
scroll to position [245, 0]
click at [122, 675] on button "button" at bounding box center [112, 677] width 39 height 39
click at [1200, 64] on span "Save" at bounding box center [1187, 68] width 26 height 16
